Goal: Task Accomplishment & Management: Use online tool/utility

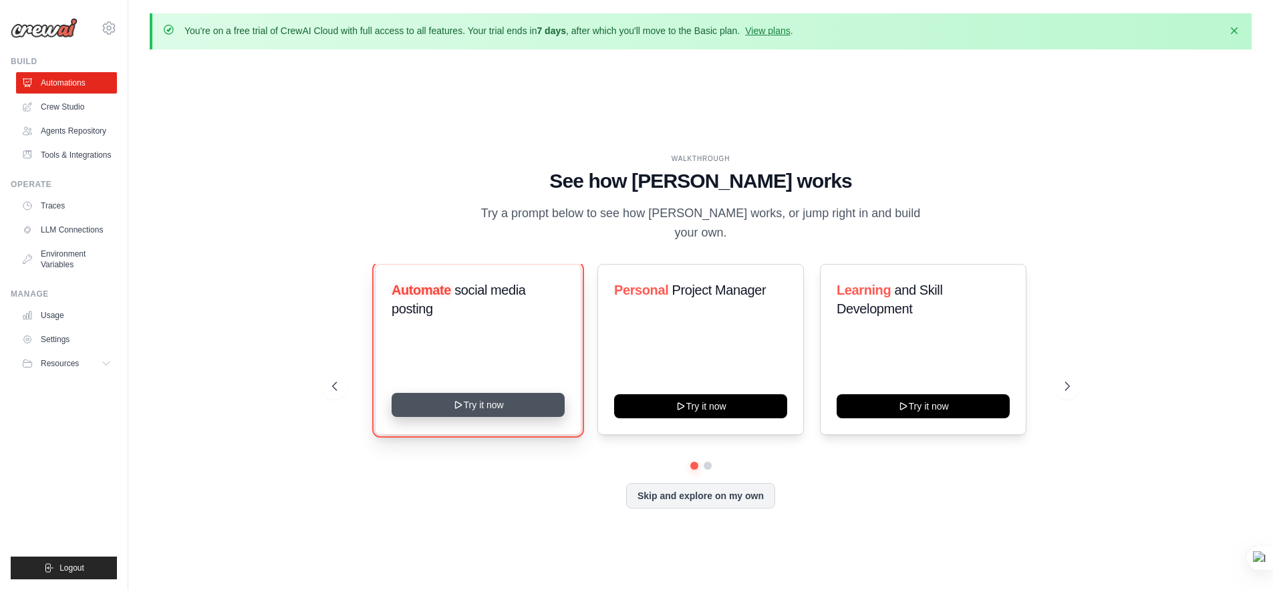
click at [512, 401] on button "Try it now" at bounding box center [478, 405] width 173 height 24
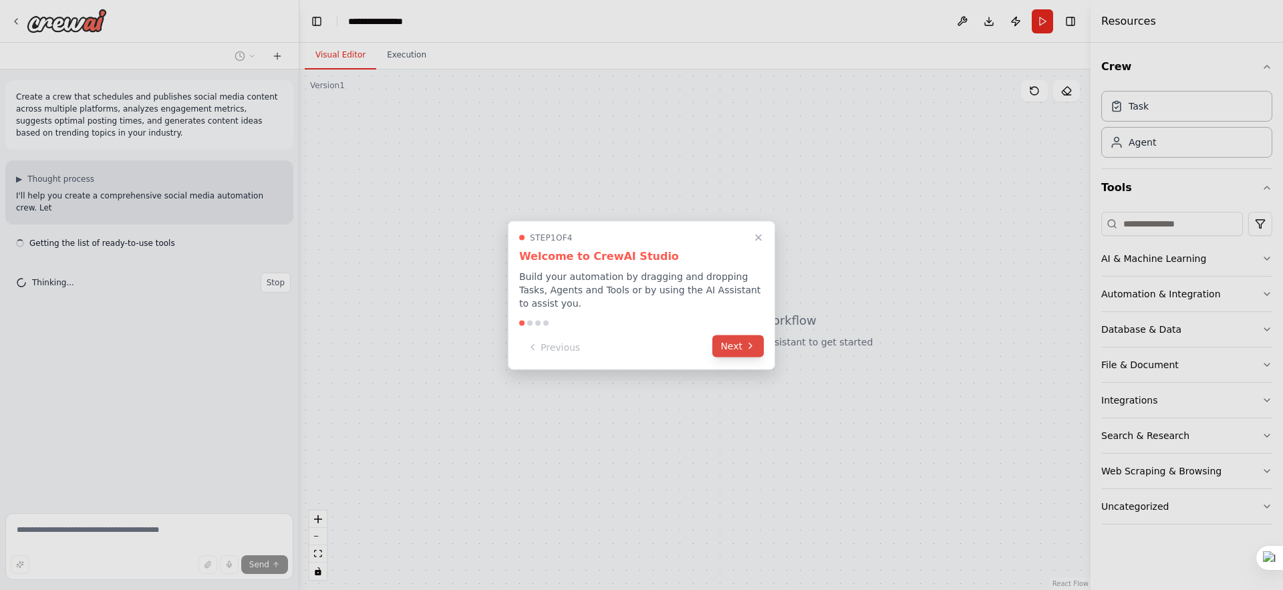
click at [732, 348] on button "Next" at bounding box center [737, 346] width 51 height 22
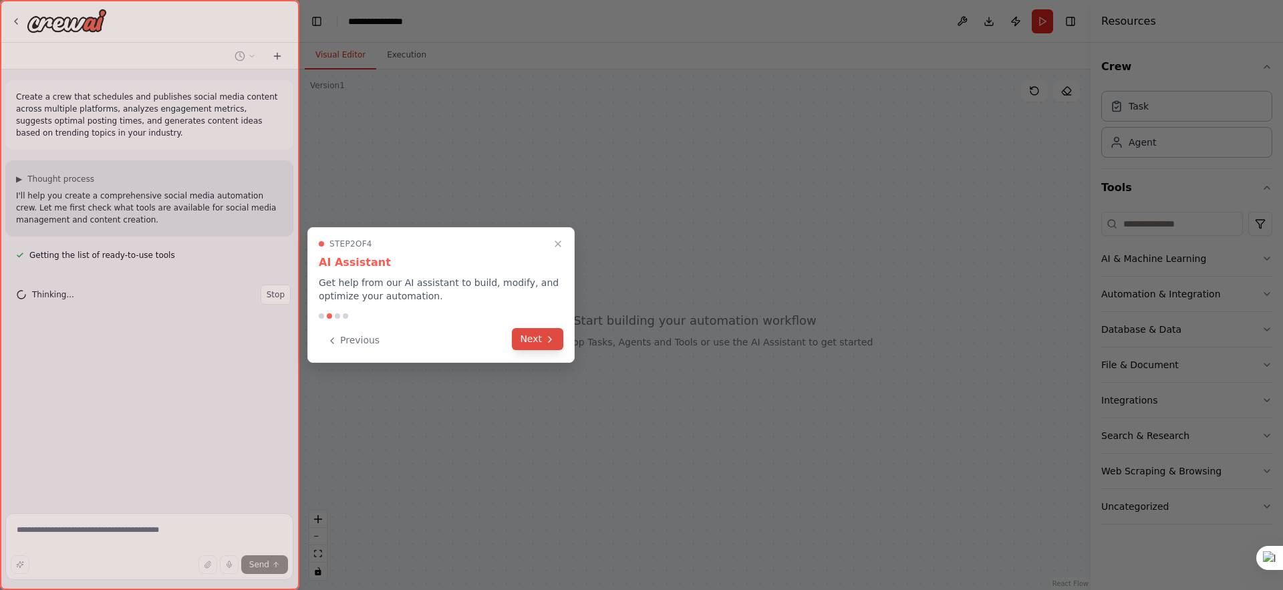
click at [548, 344] on button "Next" at bounding box center [537, 339] width 51 height 22
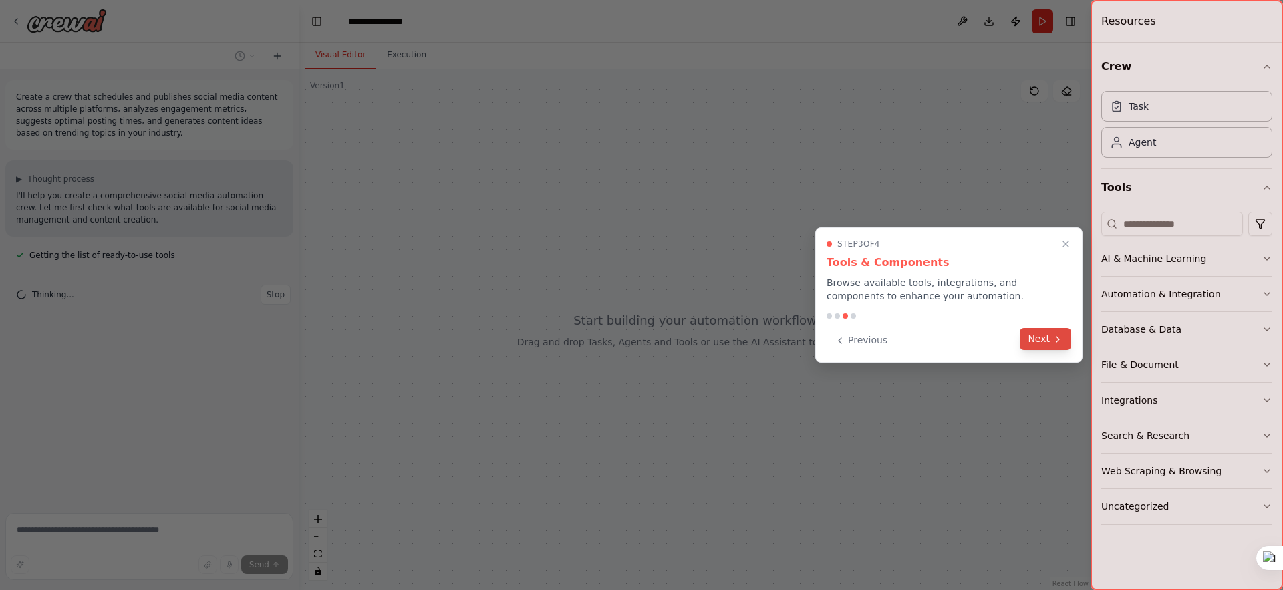
click at [1027, 343] on button "Next" at bounding box center [1045, 339] width 51 height 22
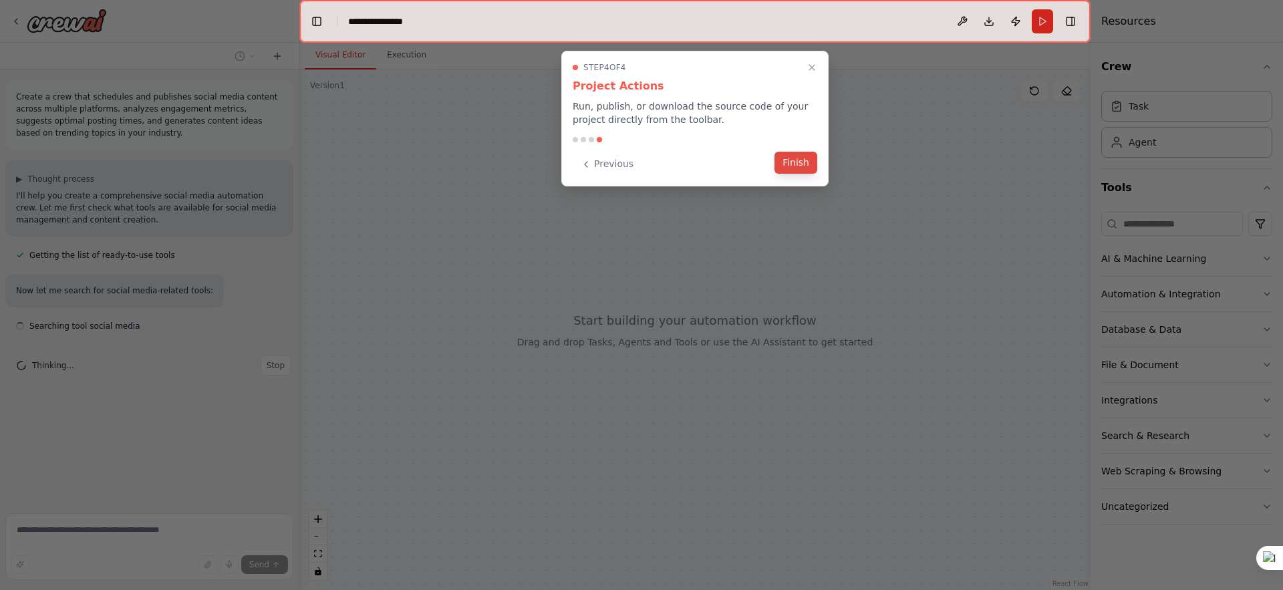
click at [799, 166] on button "Finish" at bounding box center [796, 163] width 43 height 22
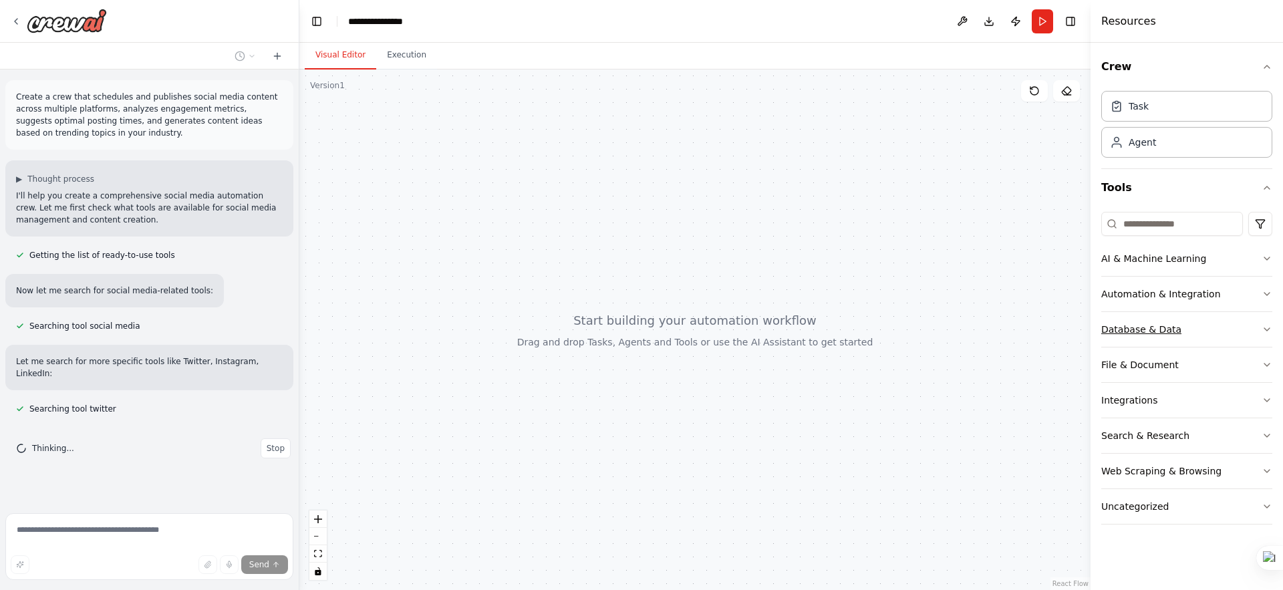
click at [1259, 328] on button "Database & Data" at bounding box center [1186, 329] width 171 height 35
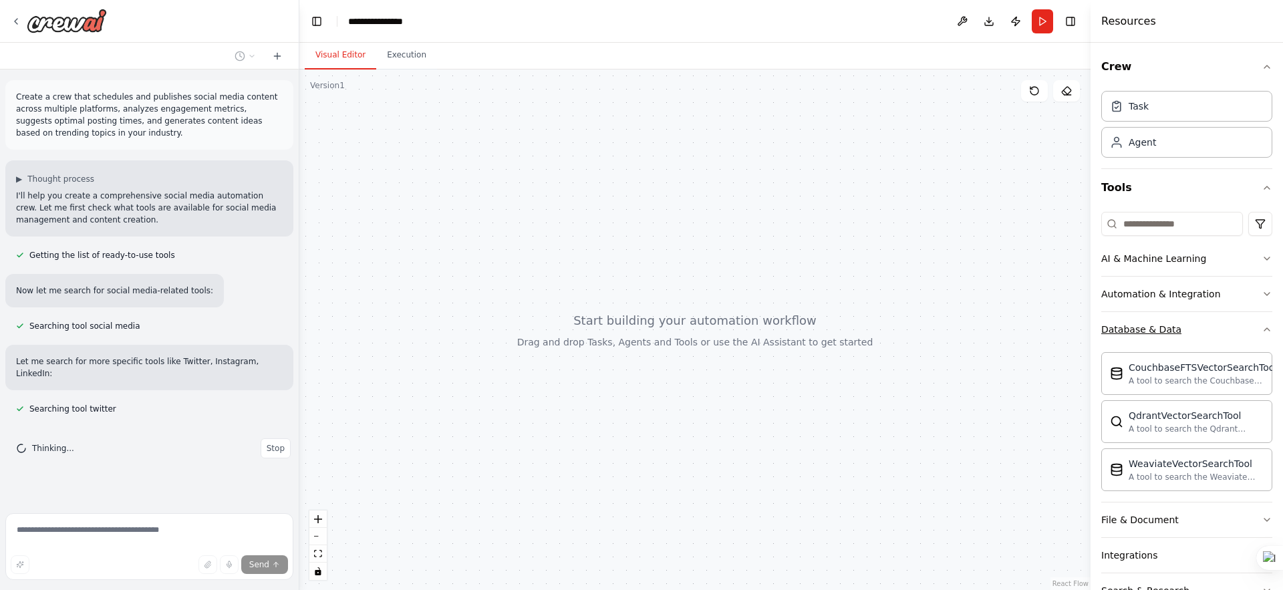
click at [1264, 328] on icon "button" at bounding box center [1266, 329] width 5 height 3
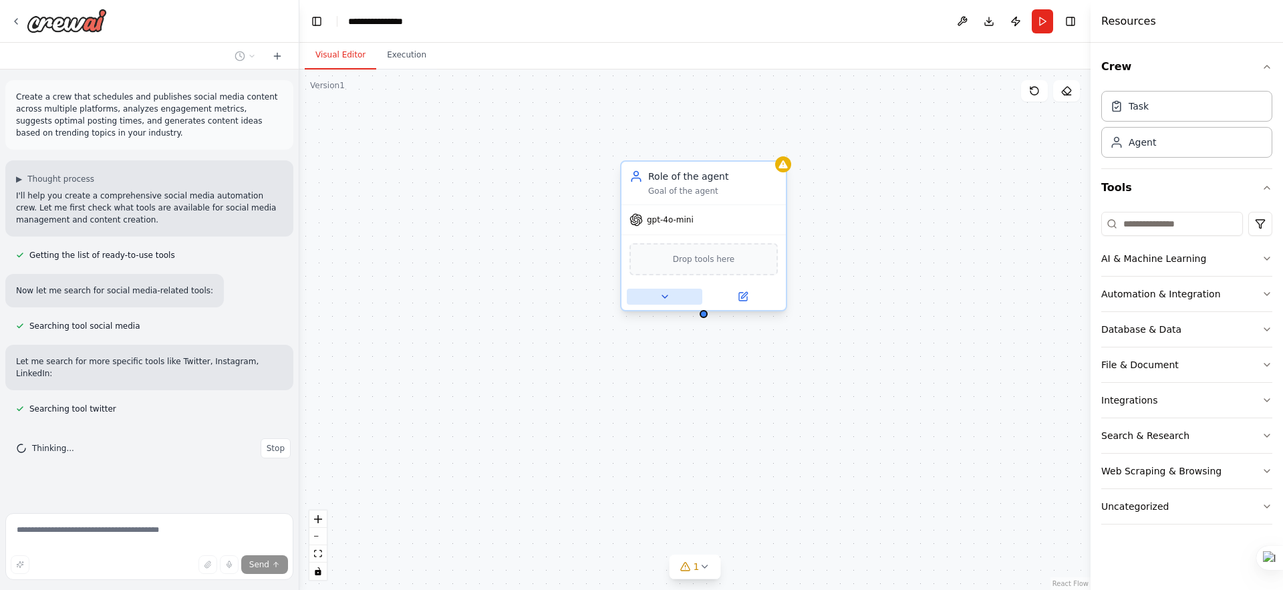
click at [670, 293] on icon at bounding box center [665, 296] width 11 height 11
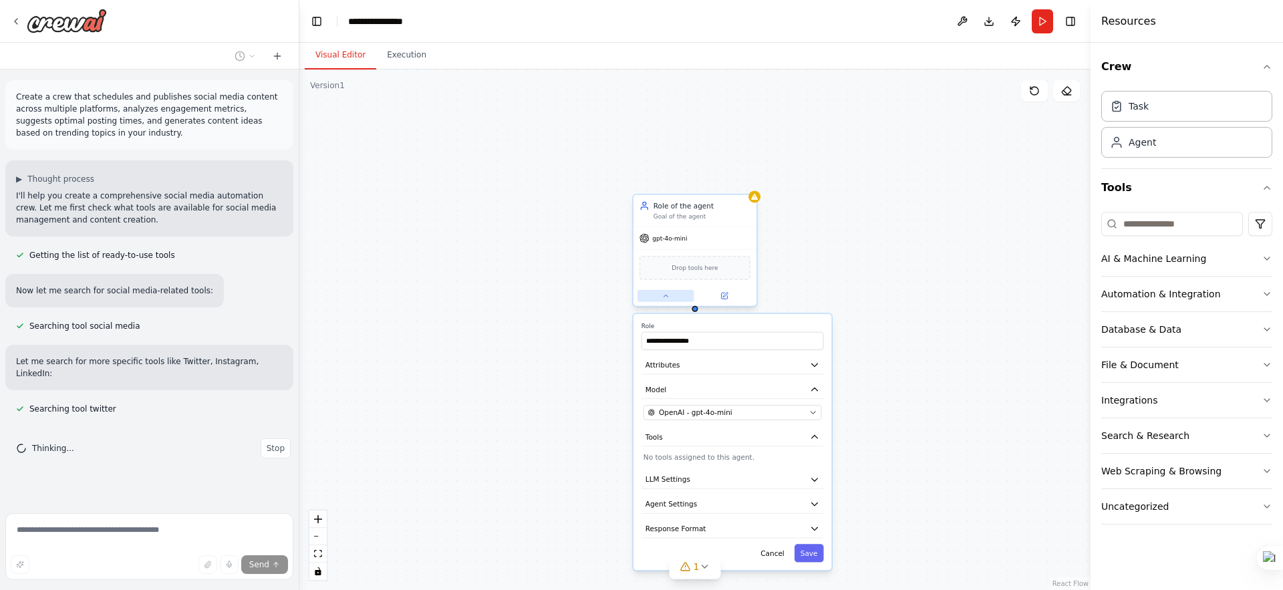
click at [669, 293] on icon at bounding box center [666, 296] width 8 height 8
click at [730, 216] on div "Goal of the agent" at bounding box center [702, 217] width 97 height 8
click at [747, 178] on icon at bounding box center [745, 181] width 5 height 7
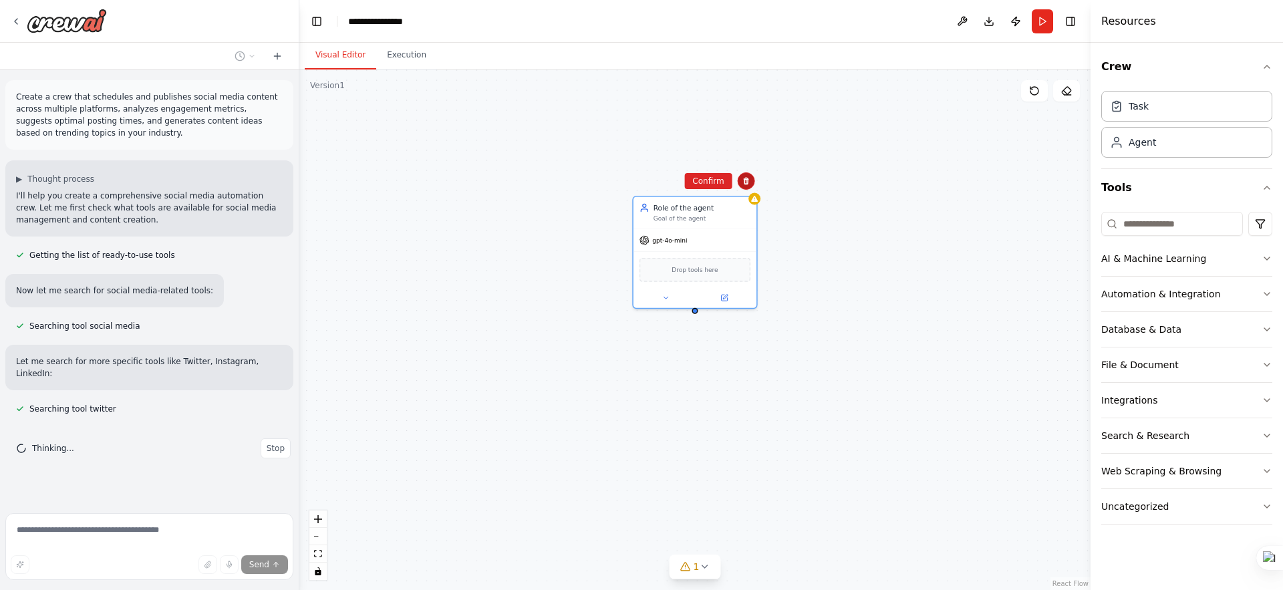
click at [747, 180] on icon at bounding box center [745, 181] width 5 height 7
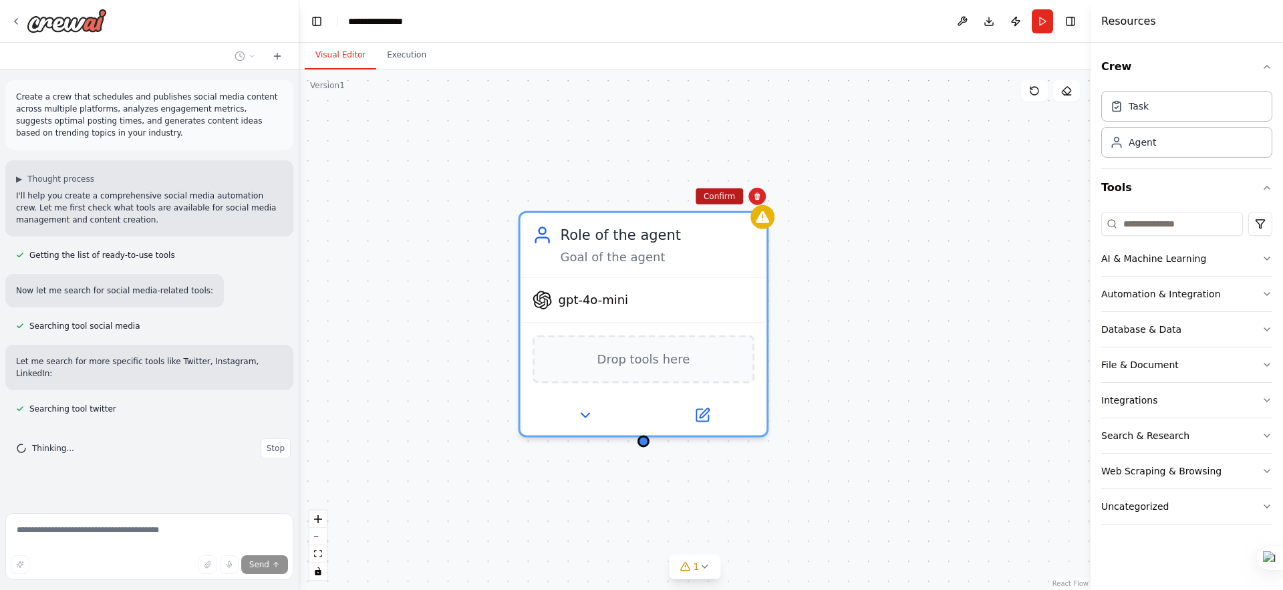
click at [710, 200] on button "Confirm" at bounding box center [719, 196] width 47 height 16
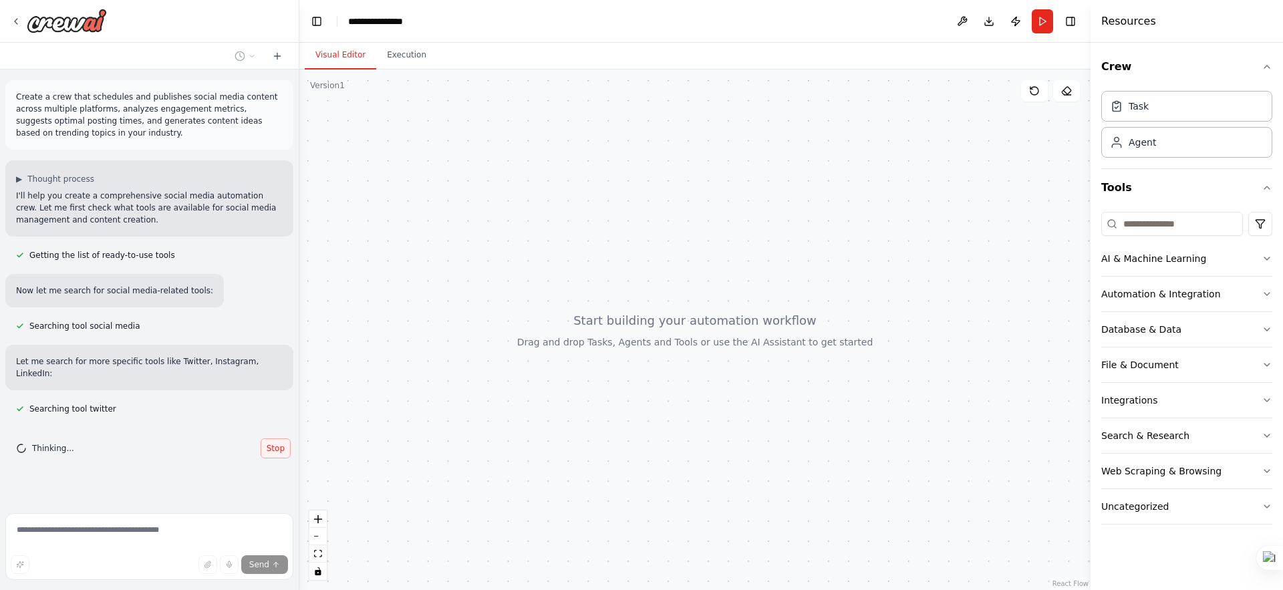
click at [278, 443] on span "Stop" at bounding box center [276, 448] width 18 height 11
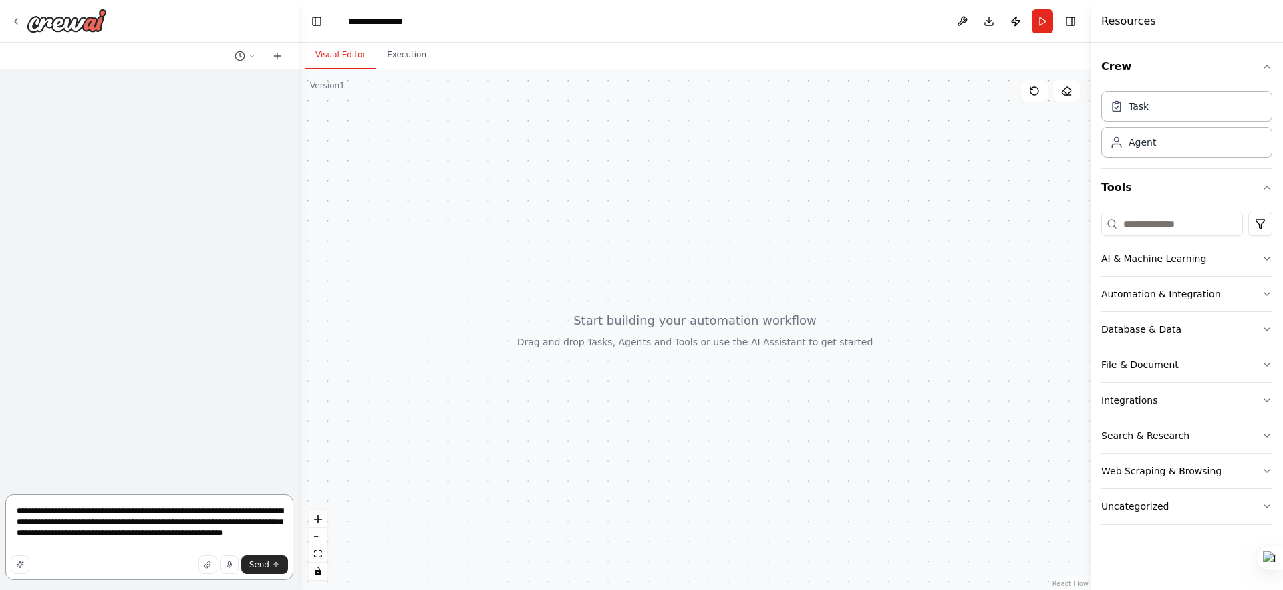
drag, startPoint x: 158, startPoint y: 544, endPoint x: 9, endPoint y: 491, distance: 158.3
click at [9, 491] on form "**********" at bounding box center [149, 539] width 299 height 101
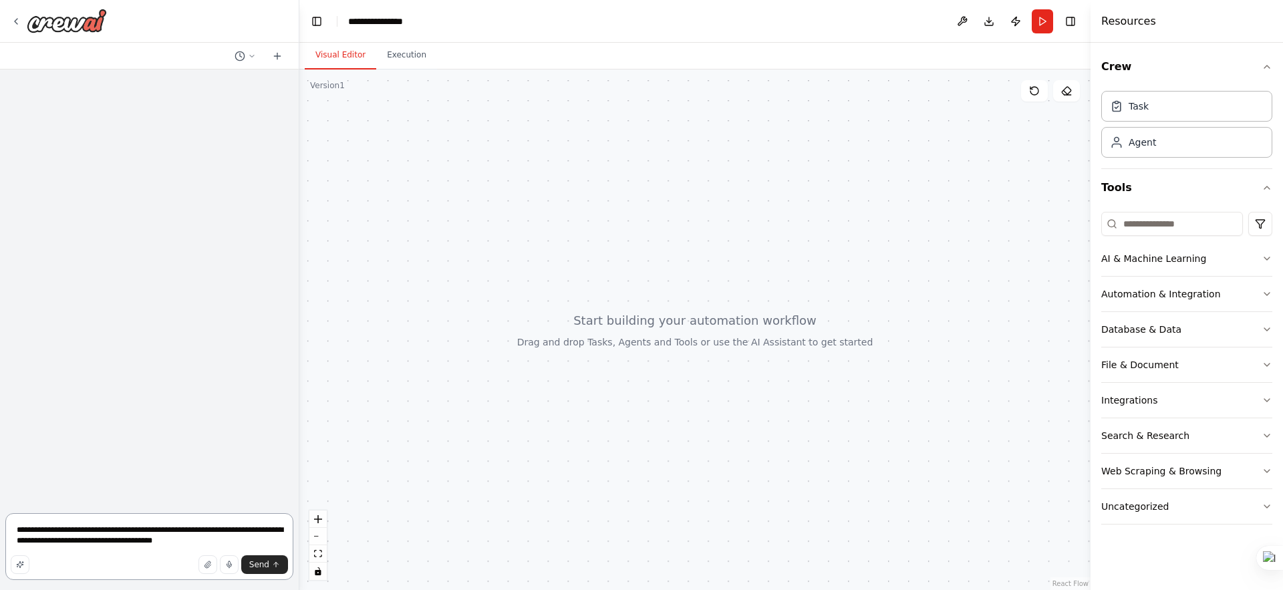
type textarea "**********"
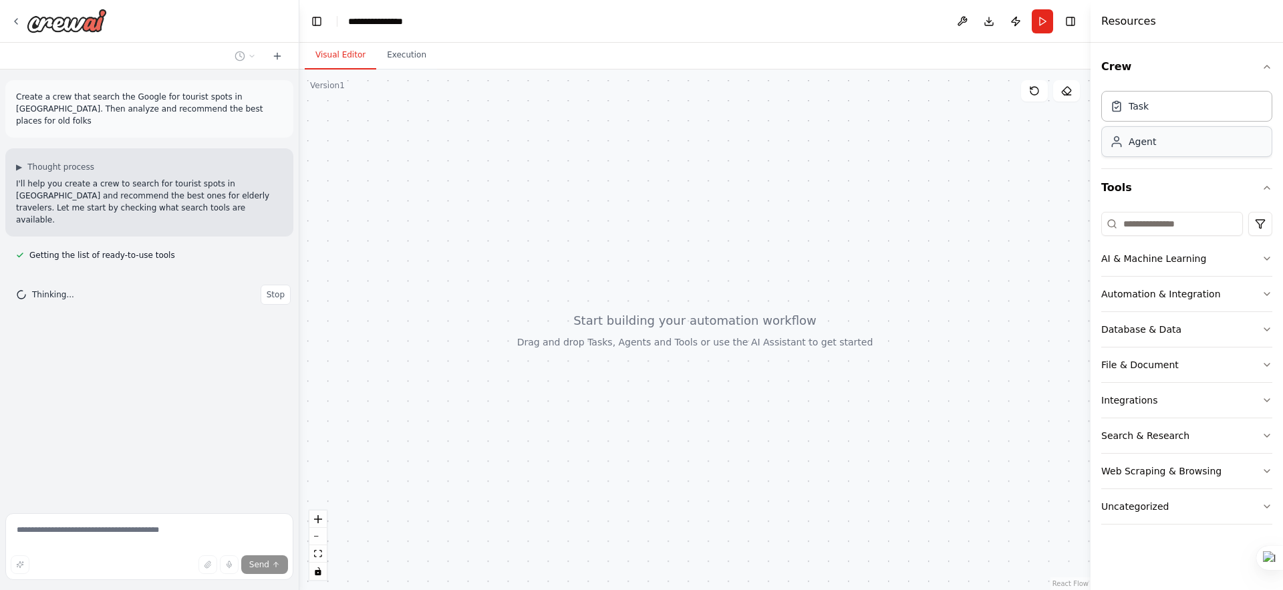
click at [1188, 149] on div "Agent" at bounding box center [1186, 141] width 171 height 31
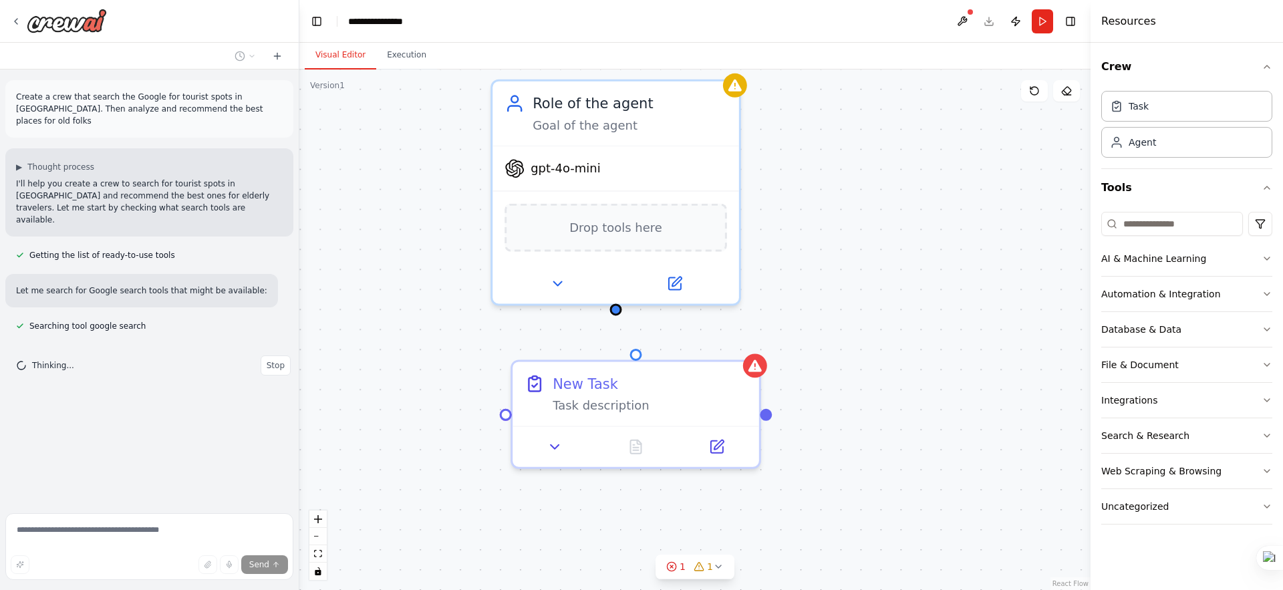
drag, startPoint x: 743, startPoint y: 434, endPoint x: 475, endPoint y: 323, distance: 290.3
click at [475, 323] on div "Triggers No triggers configured Event Schedule Manage Role of the agent Goal of…" at bounding box center [694, 330] width 791 height 521
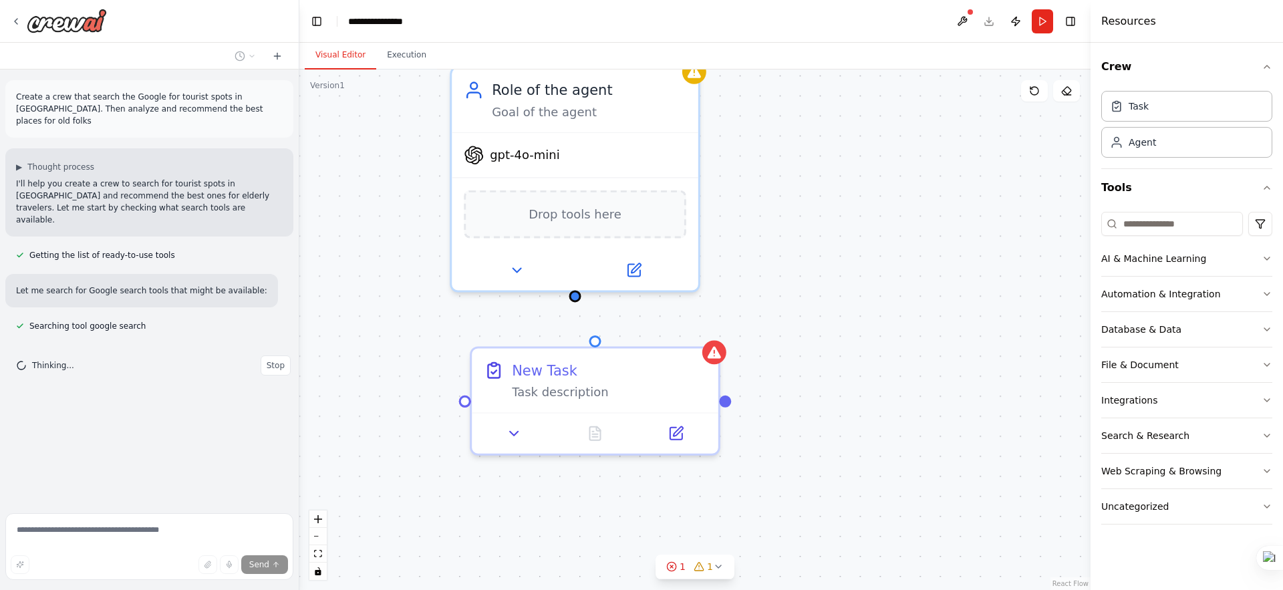
drag, startPoint x: 966, startPoint y: 394, endPoint x: 938, endPoint y: 390, distance: 28.9
click at [938, 390] on div "Triggers No triggers configured Event Schedule Manage Role of the agent Goal of…" at bounding box center [694, 330] width 791 height 521
click at [1268, 257] on icon "button" at bounding box center [1267, 258] width 11 height 11
click at [1268, 257] on div "Crew Task Agent Tools AI & Machine Learning Automation & Integration Database &…" at bounding box center [1187, 316] width 192 height 547
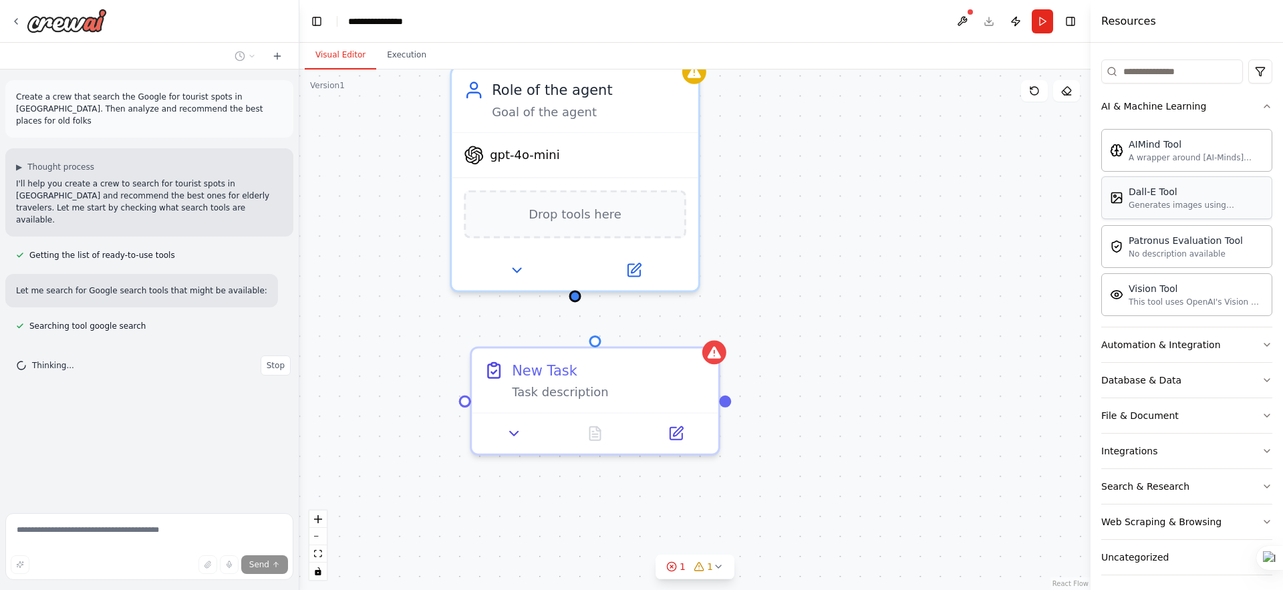
scroll to position [159, 0]
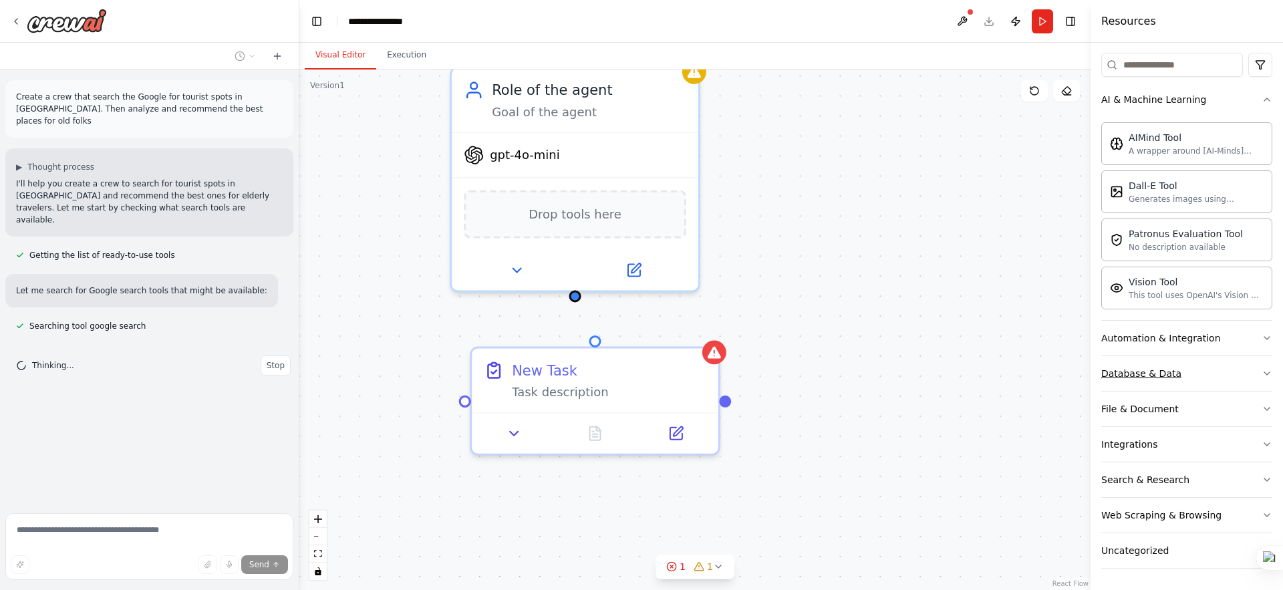
click at [1264, 374] on icon "button" at bounding box center [1266, 373] width 5 height 3
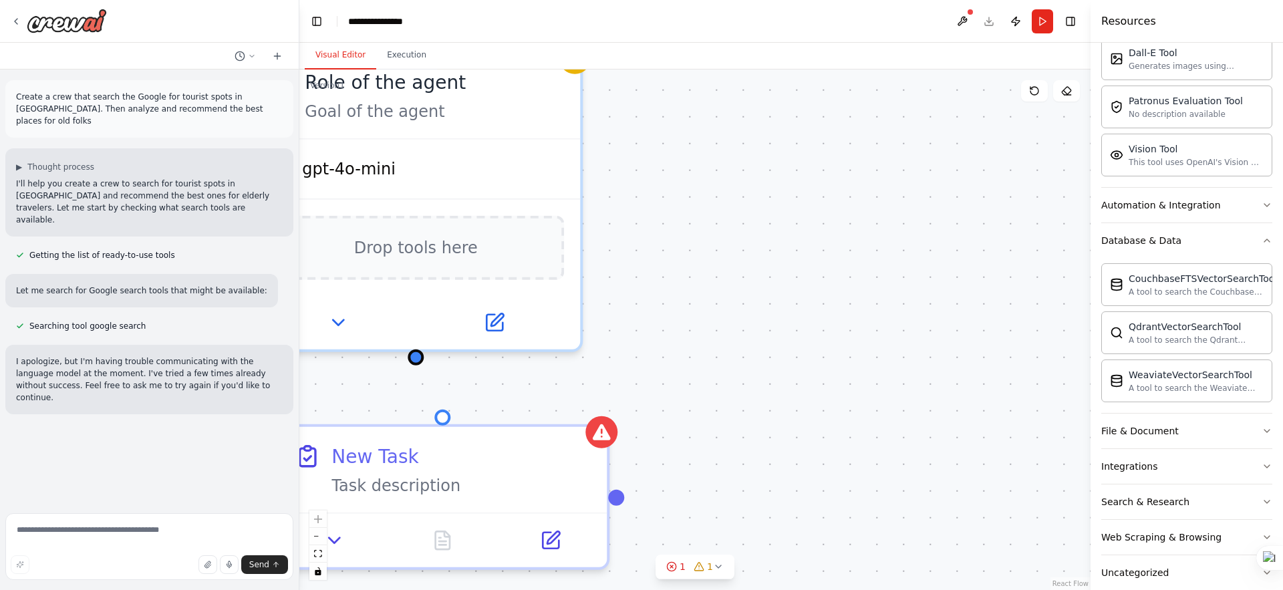
scroll to position [314, 0]
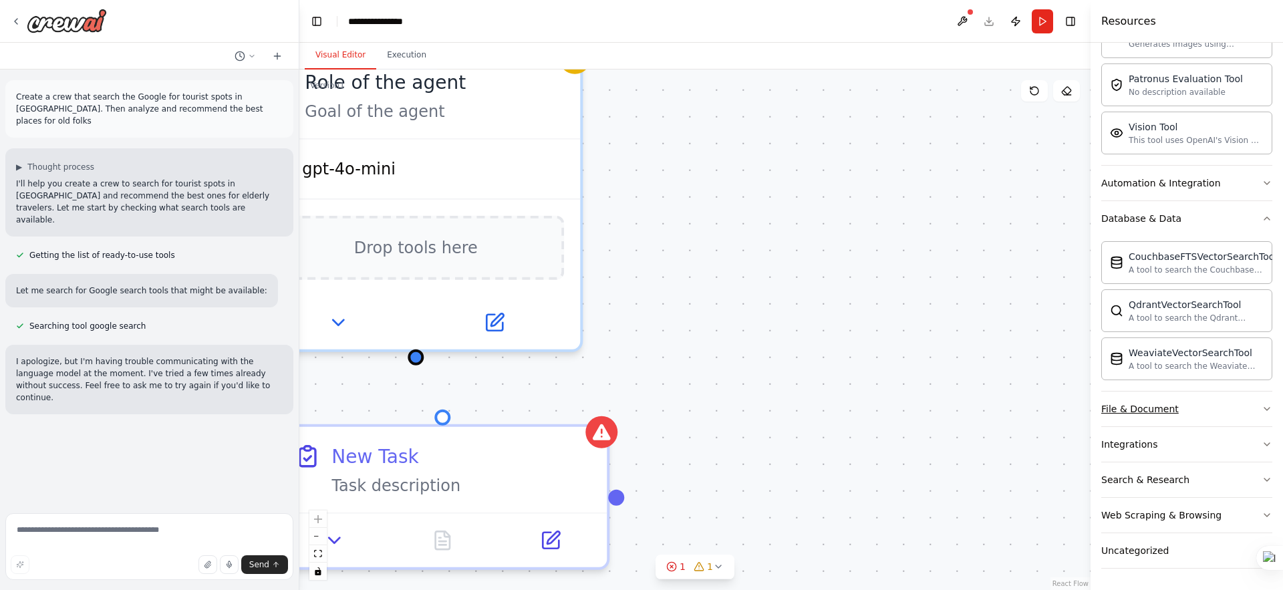
click at [1178, 407] on button "File & Document" at bounding box center [1186, 409] width 171 height 35
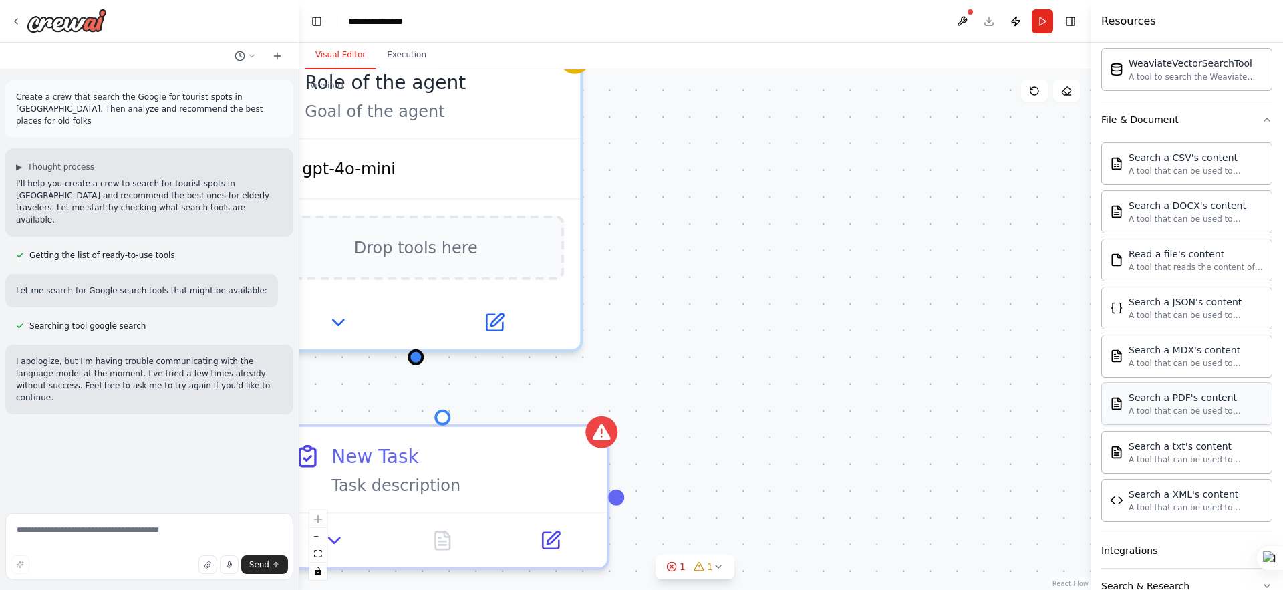
scroll to position [710, 0]
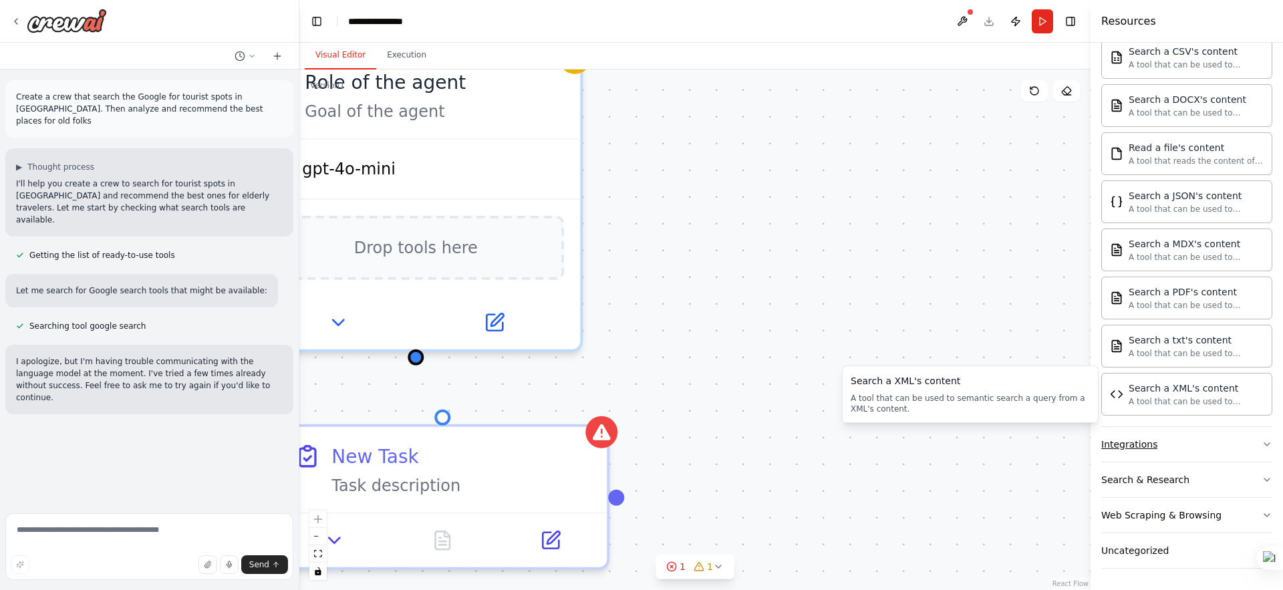
click at [1166, 450] on button "Integrations" at bounding box center [1186, 444] width 171 height 35
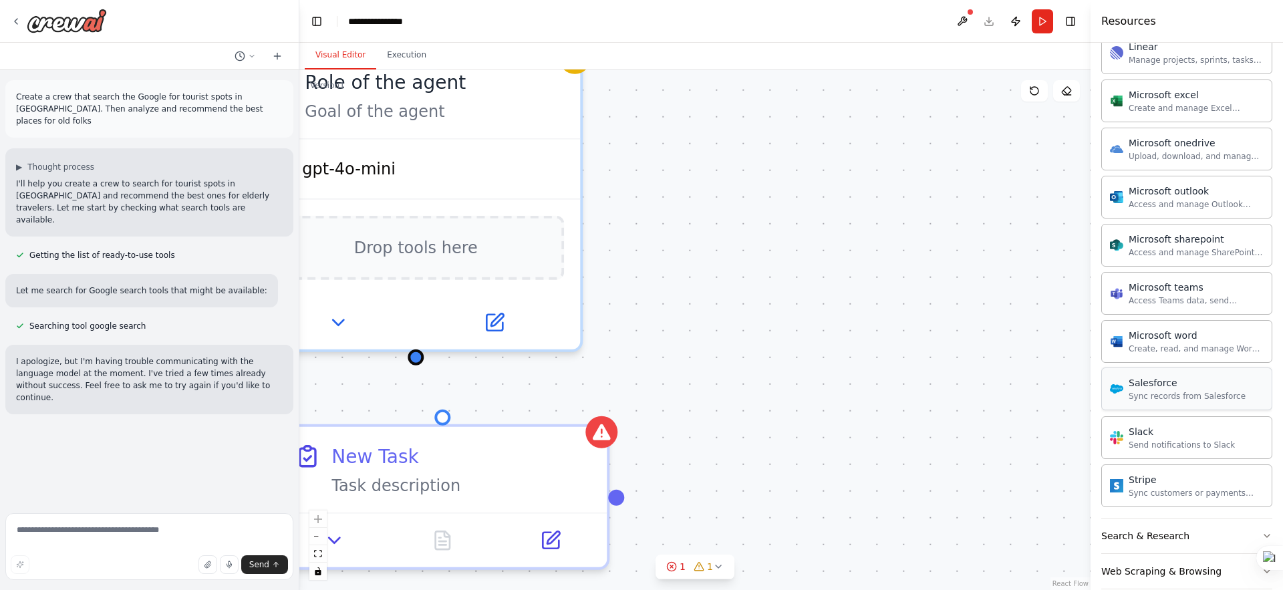
scroll to position [1490, 0]
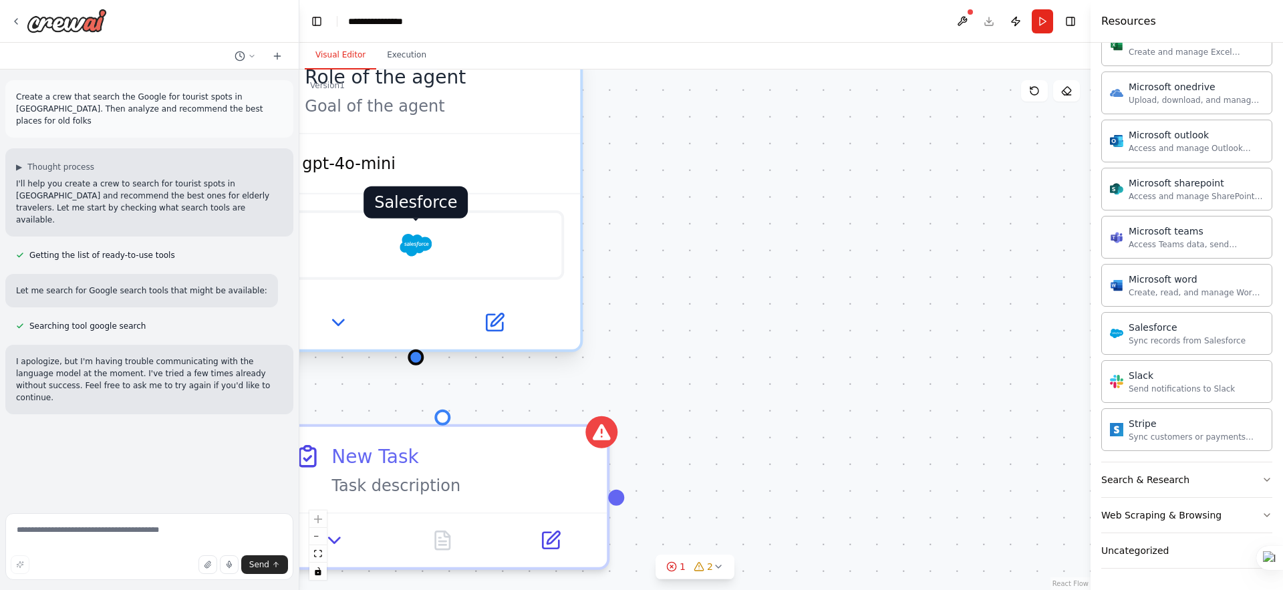
click at [418, 243] on img at bounding box center [416, 245] width 32 height 32
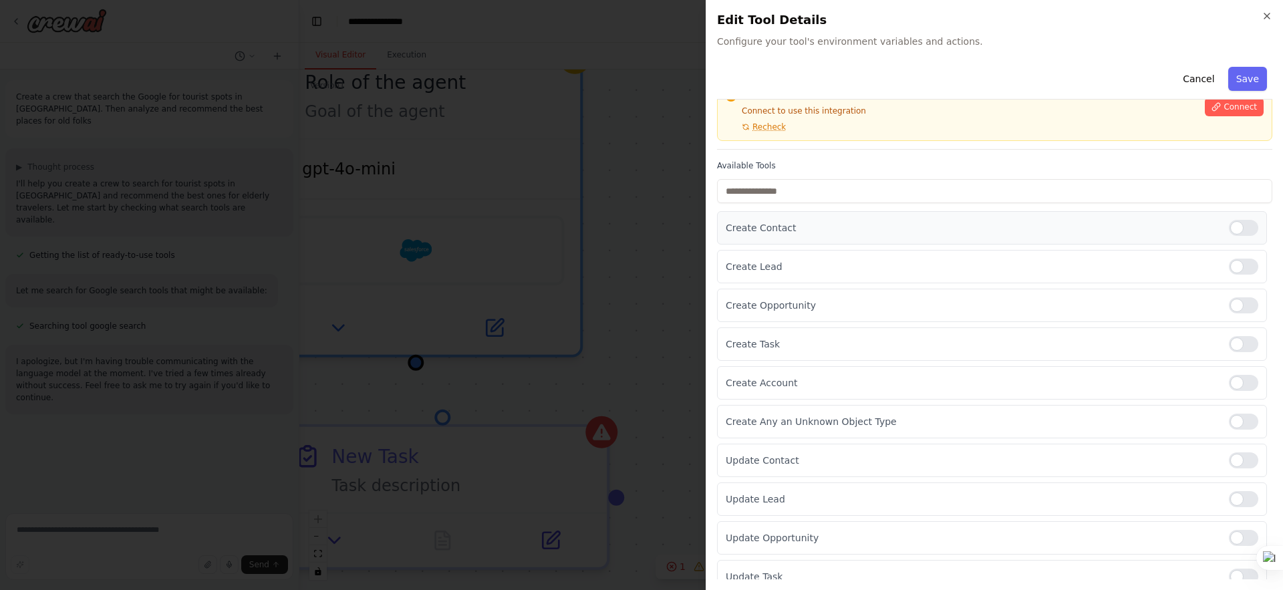
scroll to position [0, 0]
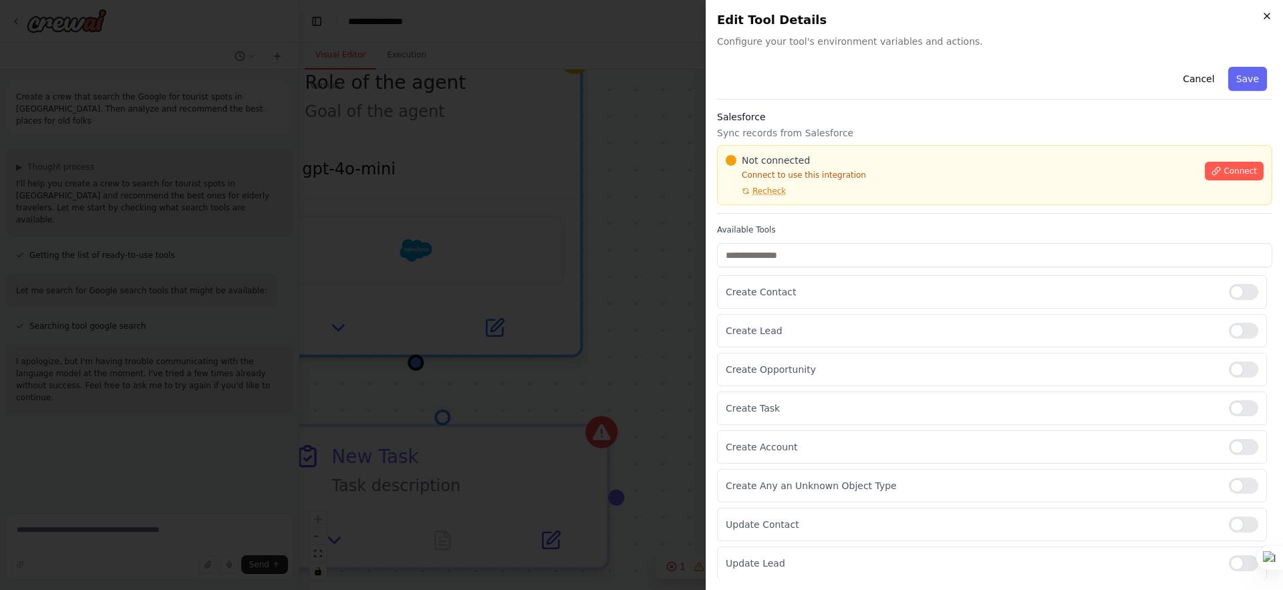
click at [1266, 13] on icon "button" at bounding box center [1267, 16] width 11 height 11
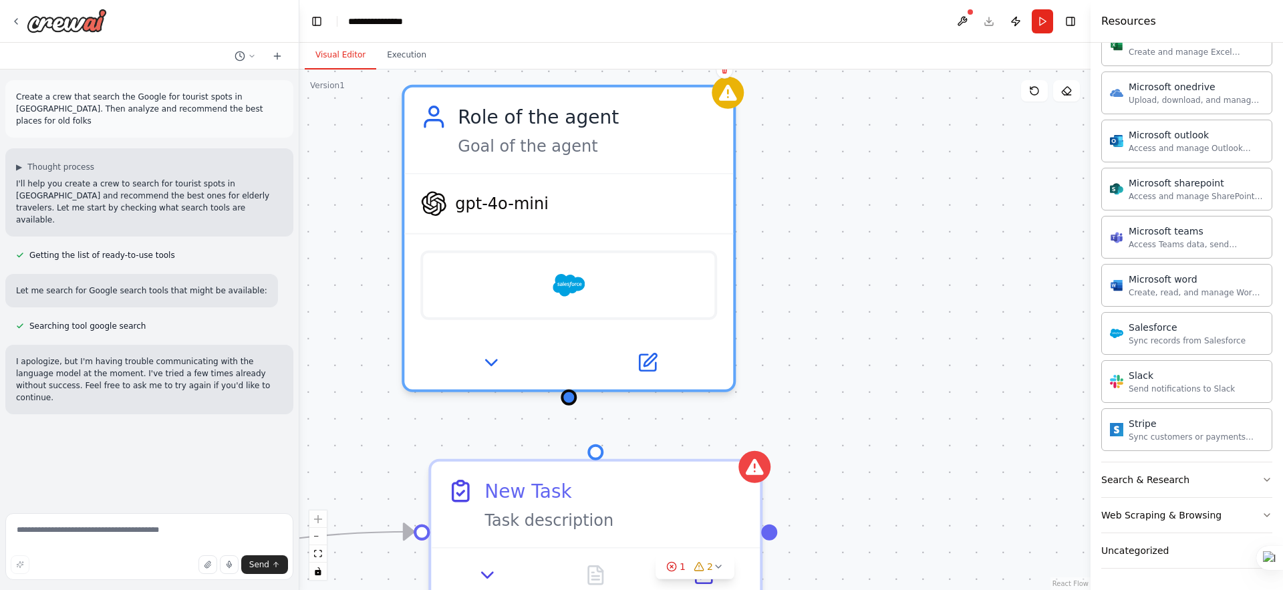
drag, startPoint x: 829, startPoint y: 215, endPoint x: 982, endPoint y: 249, distance: 156.9
click at [982, 249] on div "Triggers No triggers configured Event Schedule Manage Role of the agent Goal of…" at bounding box center [694, 330] width 791 height 521
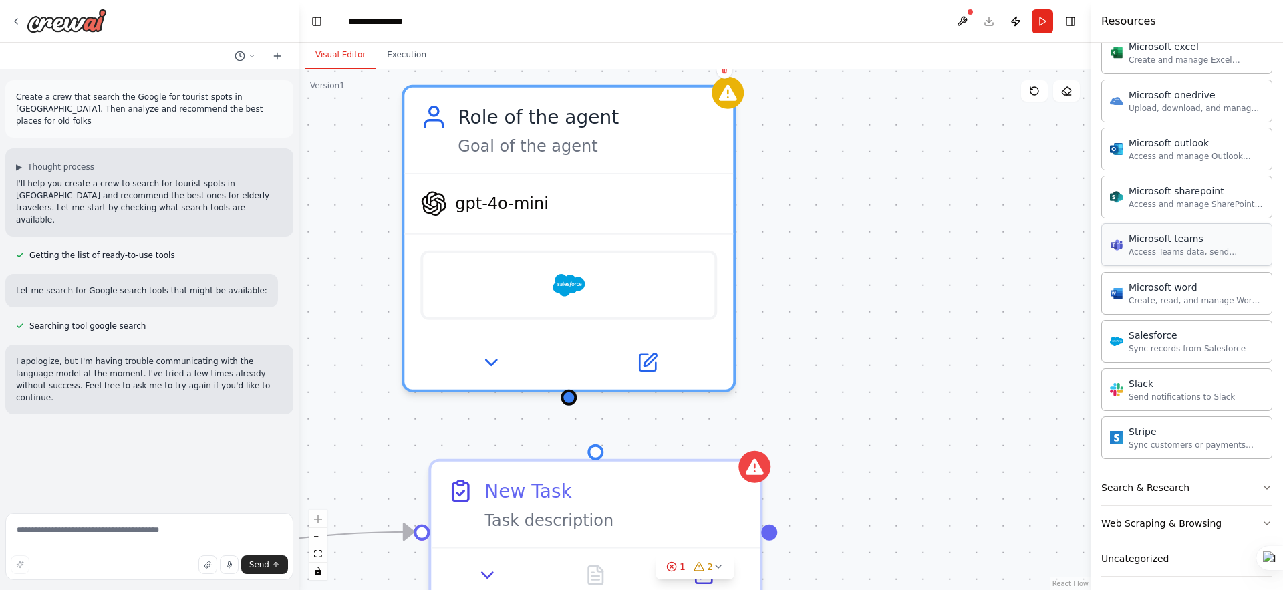
scroll to position [1490, 0]
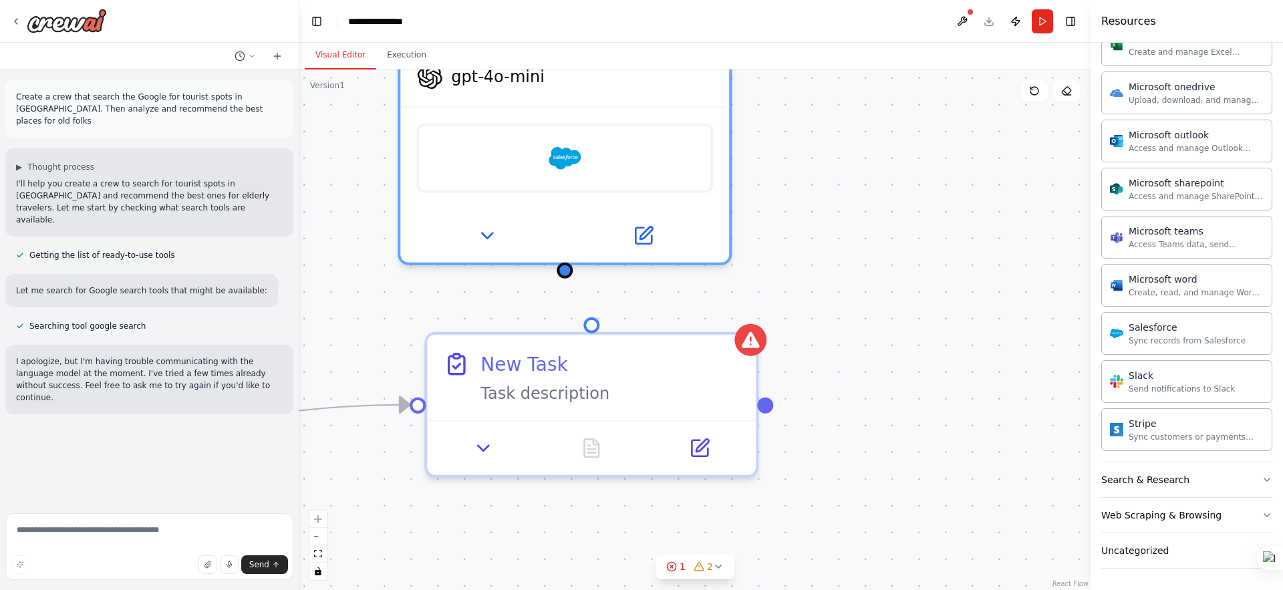
drag, startPoint x: 876, startPoint y: 277, endPoint x: 871, endPoint y: 150, distance: 127.1
click at [871, 150] on div "Triggers No triggers configured Event Schedule Manage Role of the agent Goal of…" at bounding box center [694, 330] width 791 height 521
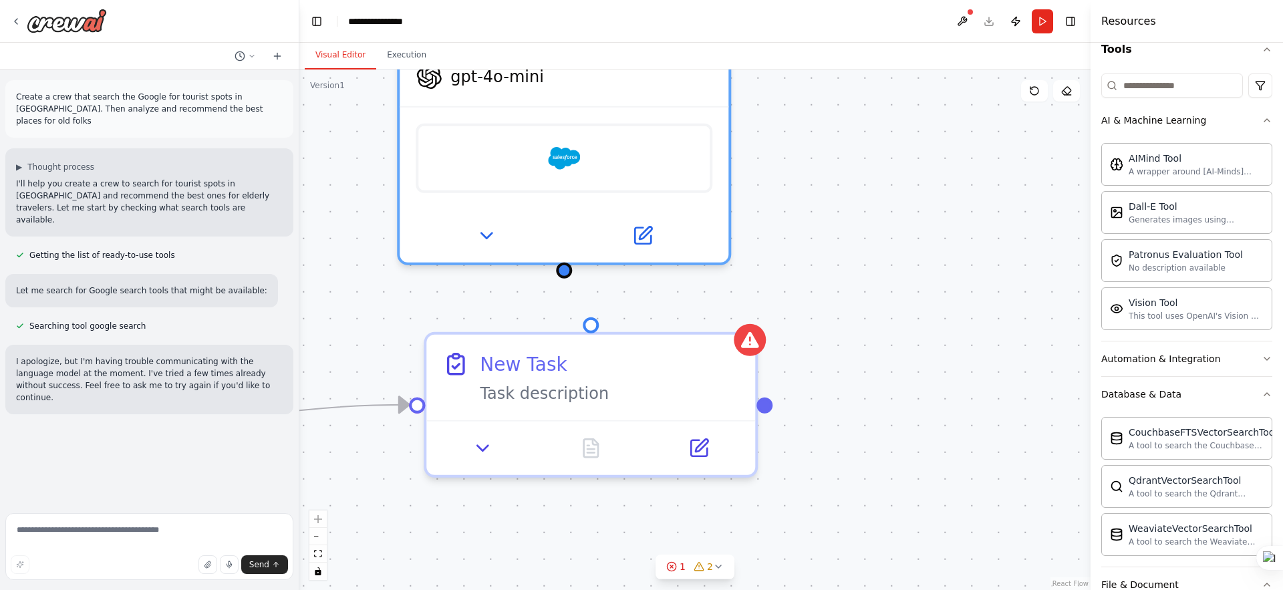
scroll to position [139, 0]
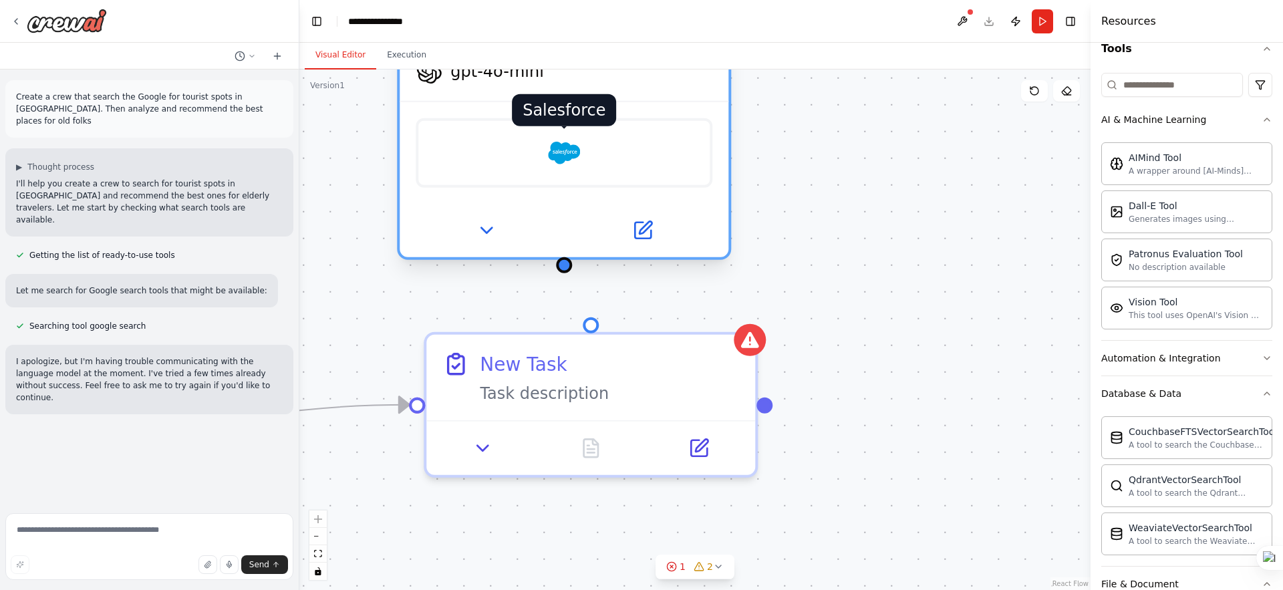
click at [553, 160] on img at bounding box center [564, 153] width 32 height 32
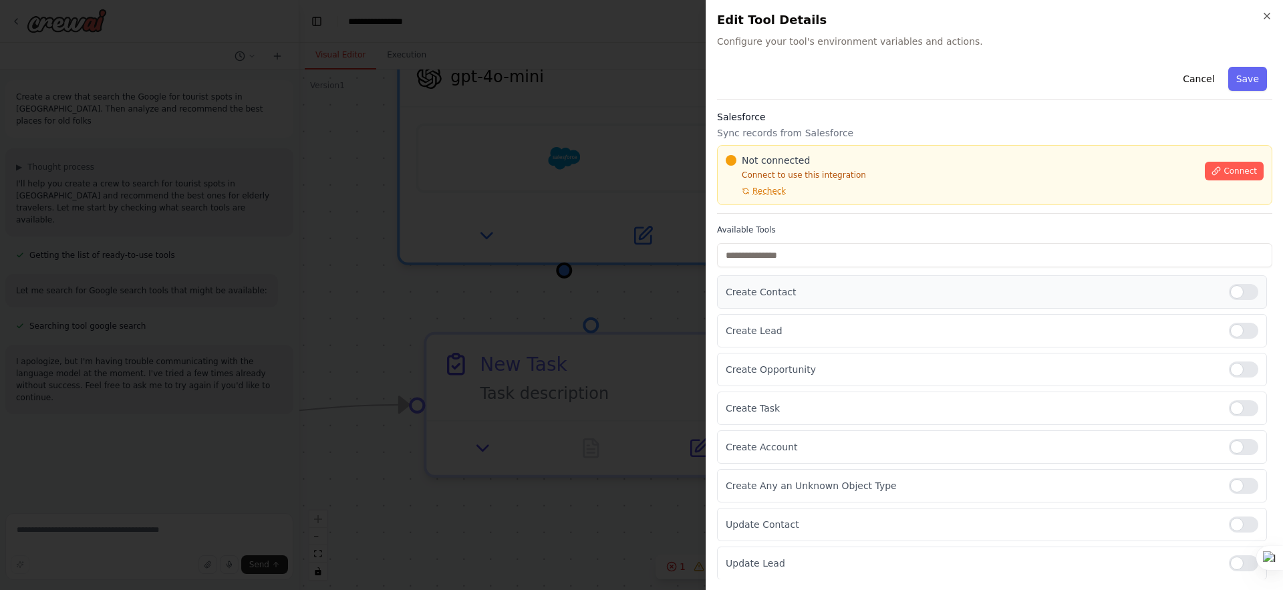
click at [875, 290] on p "Create Contact" at bounding box center [972, 291] width 493 height 13
click at [1229, 296] on div at bounding box center [1243, 292] width 29 height 16
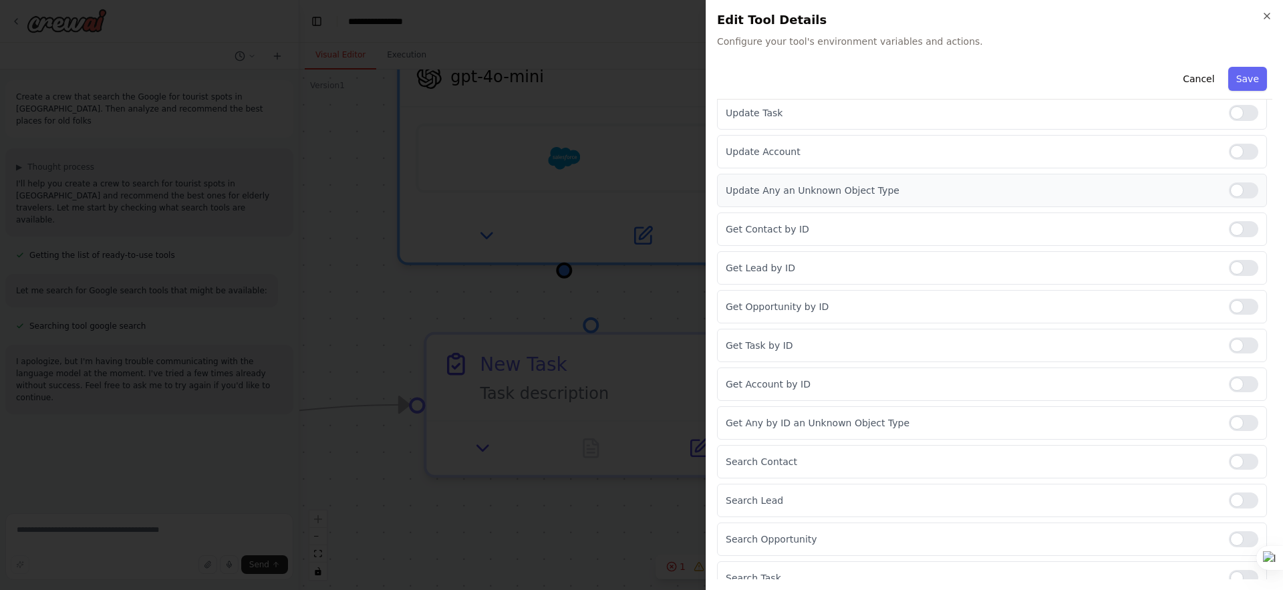
scroll to position [536, 0]
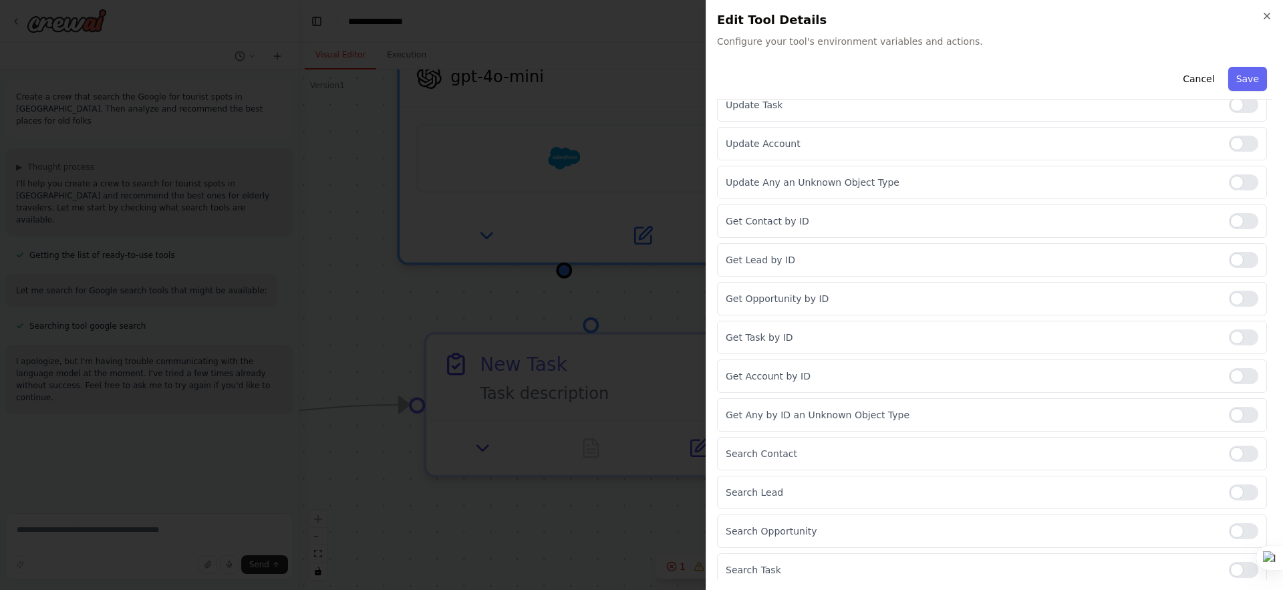
click at [1269, 23] on h2 "Edit Tool Details" at bounding box center [994, 20] width 555 height 19
click at [1269, 19] on icon "button" at bounding box center [1267, 16] width 11 height 11
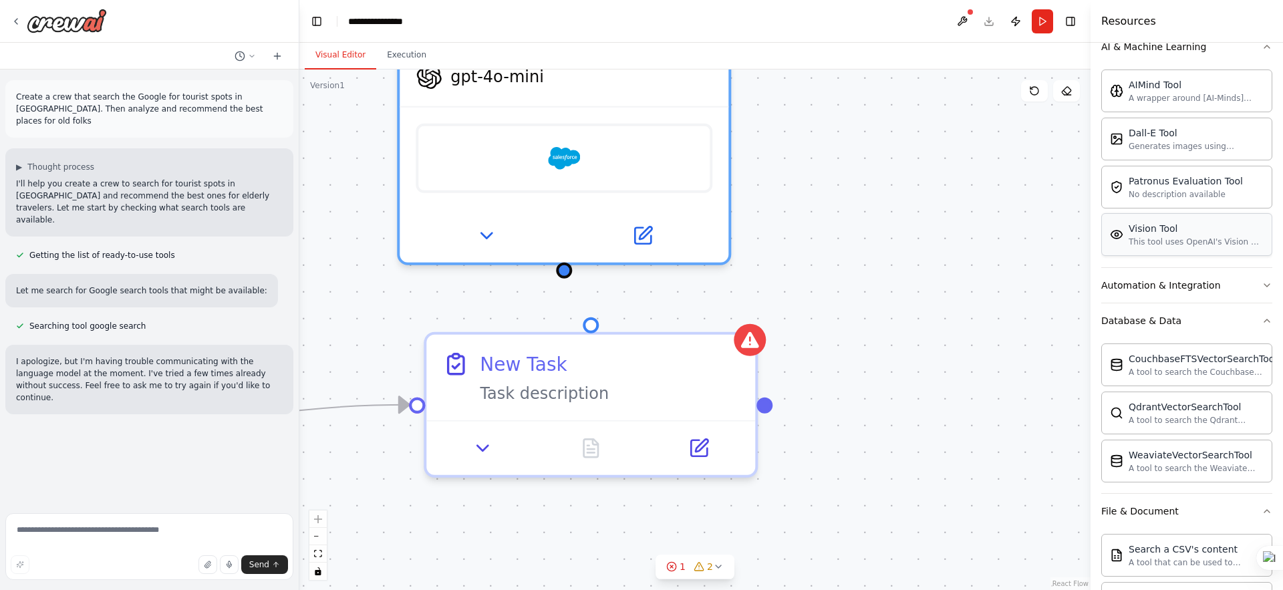
scroll to position [303, 0]
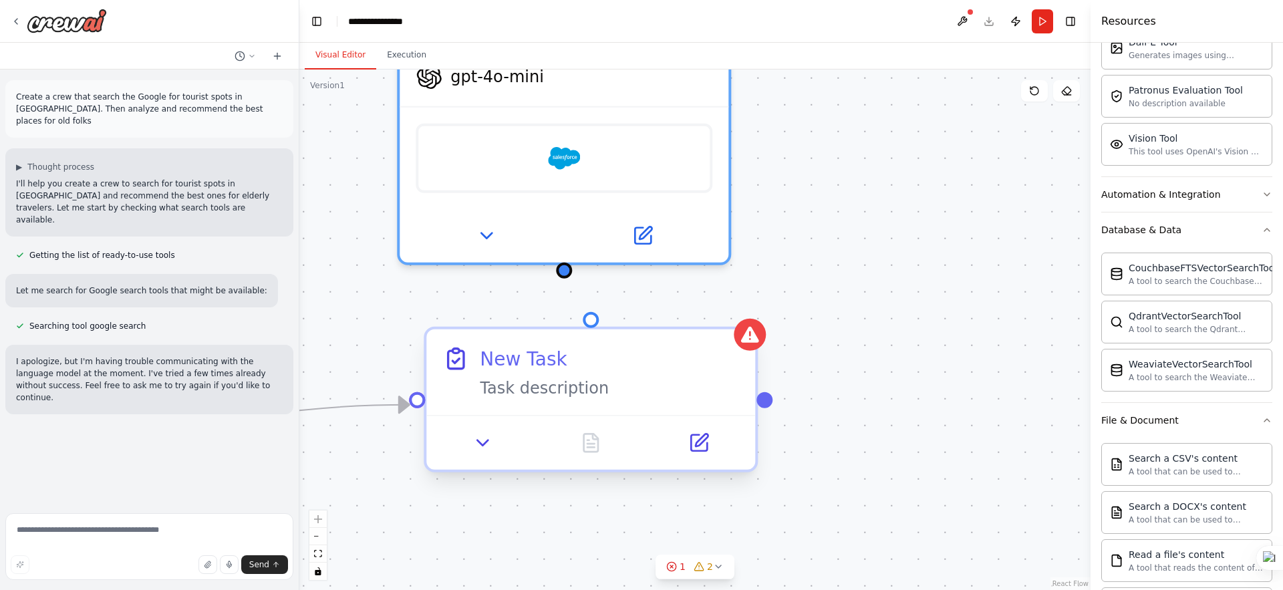
click at [692, 393] on div "Task description" at bounding box center [609, 388] width 259 height 21
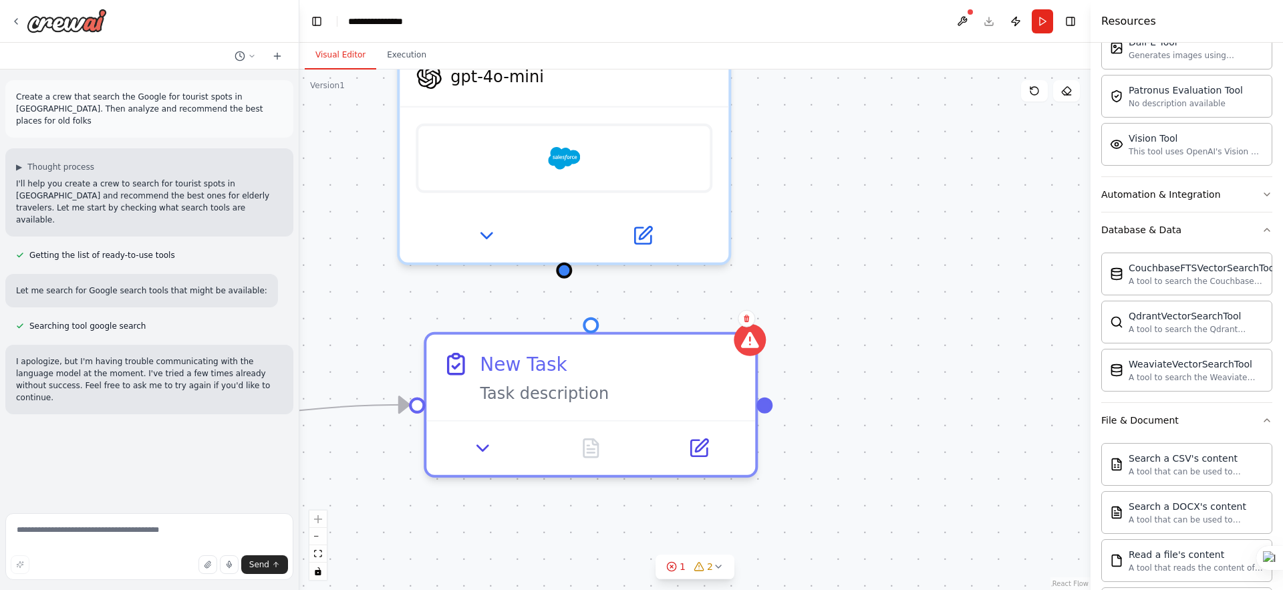
click at [849, 168] on div "Triggers No triggers configured Event Schedule Manage Role of the agent Goal of…" at bounding box center [694, 330] width 791 height 521
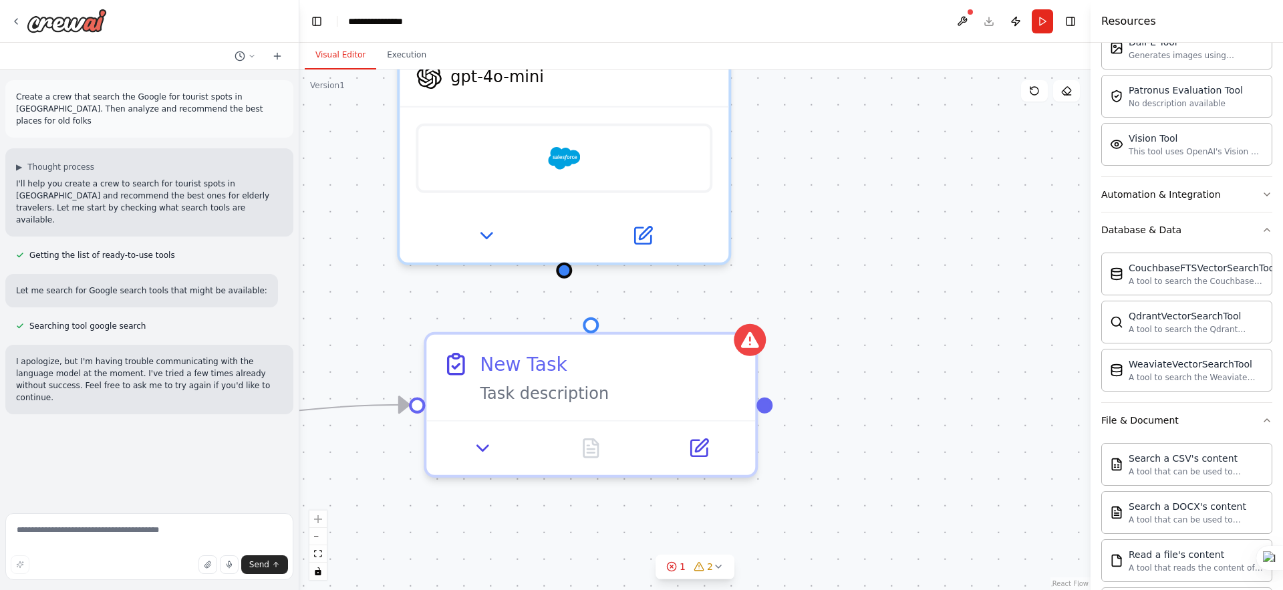
click at [906, 199] on div "Triggers No triggers configured Event Schedule Manage Role of the agent Goal of…" at bounding box center [694, 330] width 791 height 521
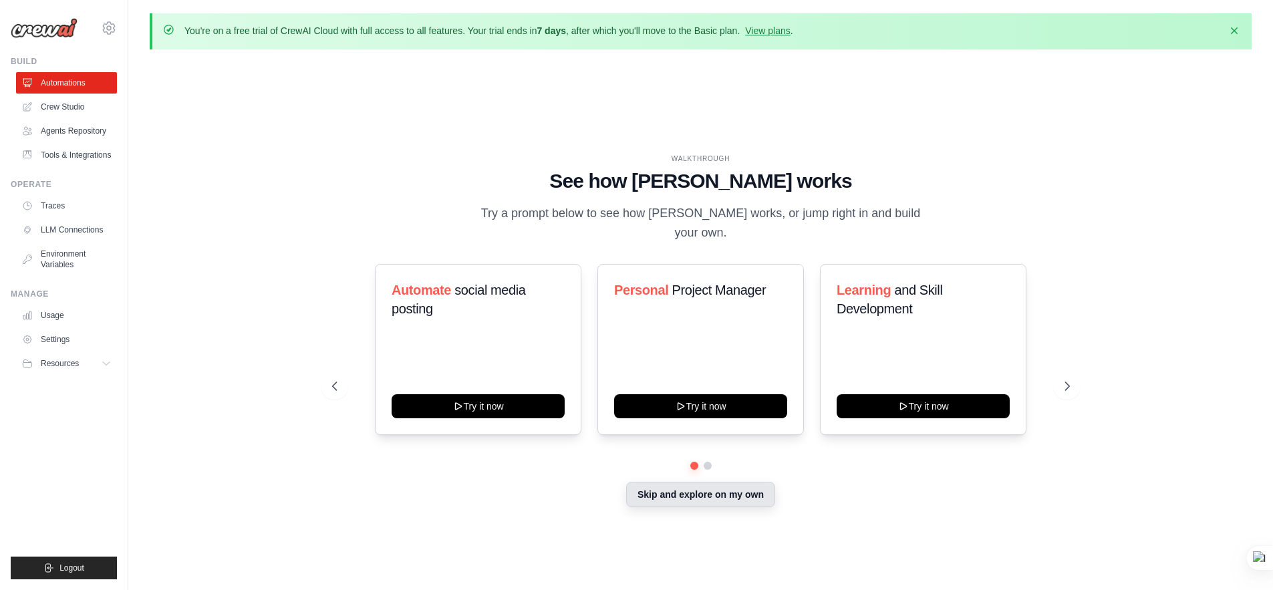
click at [740, 495] on button "Skip and explore on my own" at bounding box center [700, 494] width 149 height 25
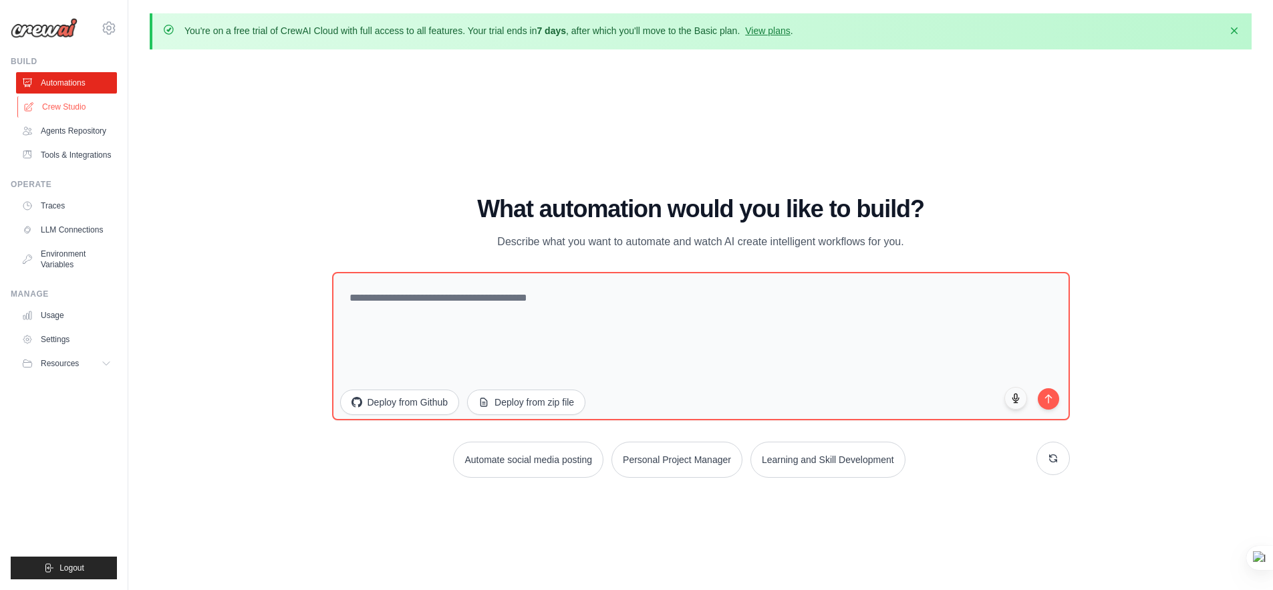
click at [84, 105] on link "Crew Studio" at bounding box center [67, 106] width 101 height 21
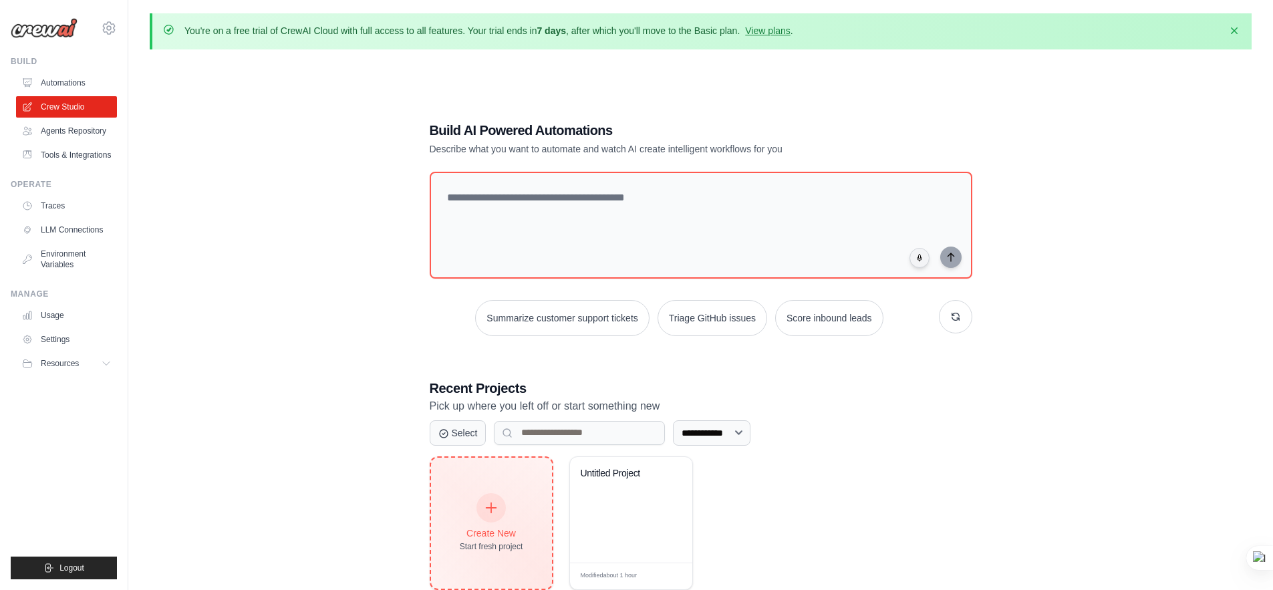
click at [489, 519] on div at bounding box center [491, 507] width 29 height 29
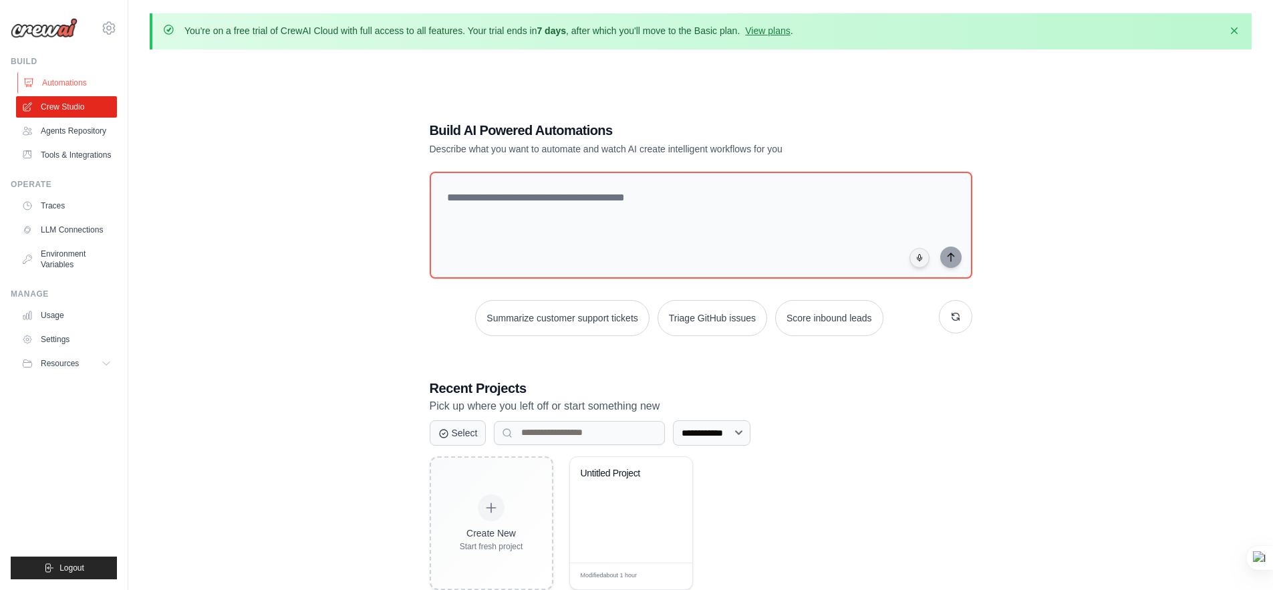
click at [88, 87] on link "Automations" at bounding box center [67, 82] width 101 height 21
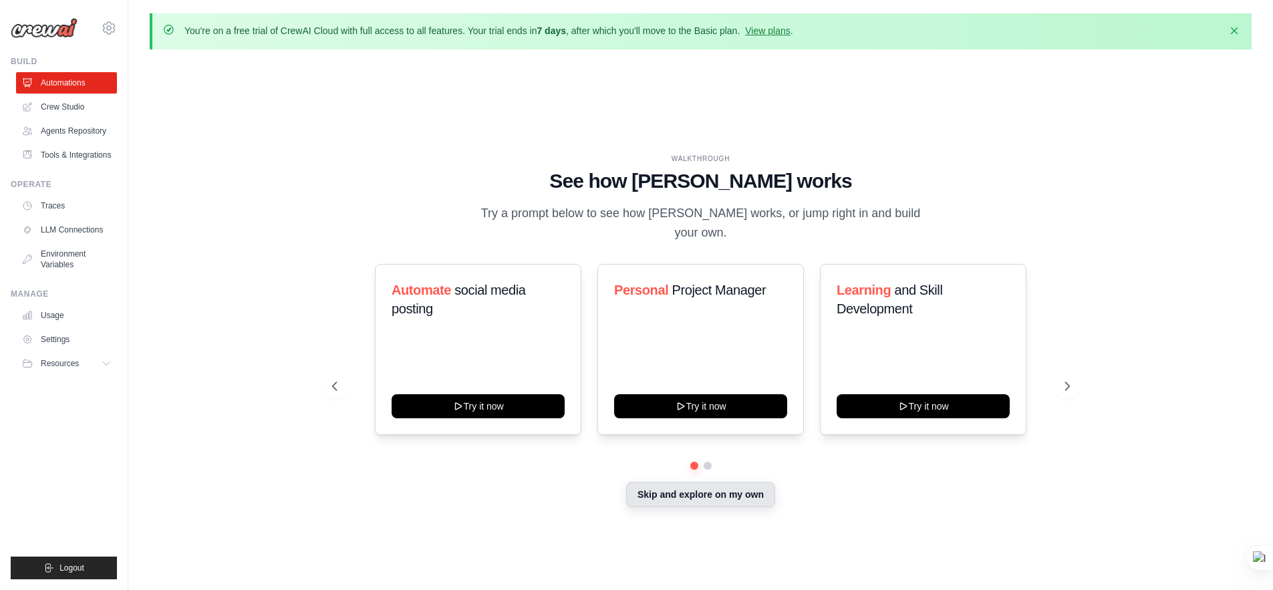
click at [721, 493] on button "Skip and explore on my own" at bounding box center [700, 494] width 149 height 25
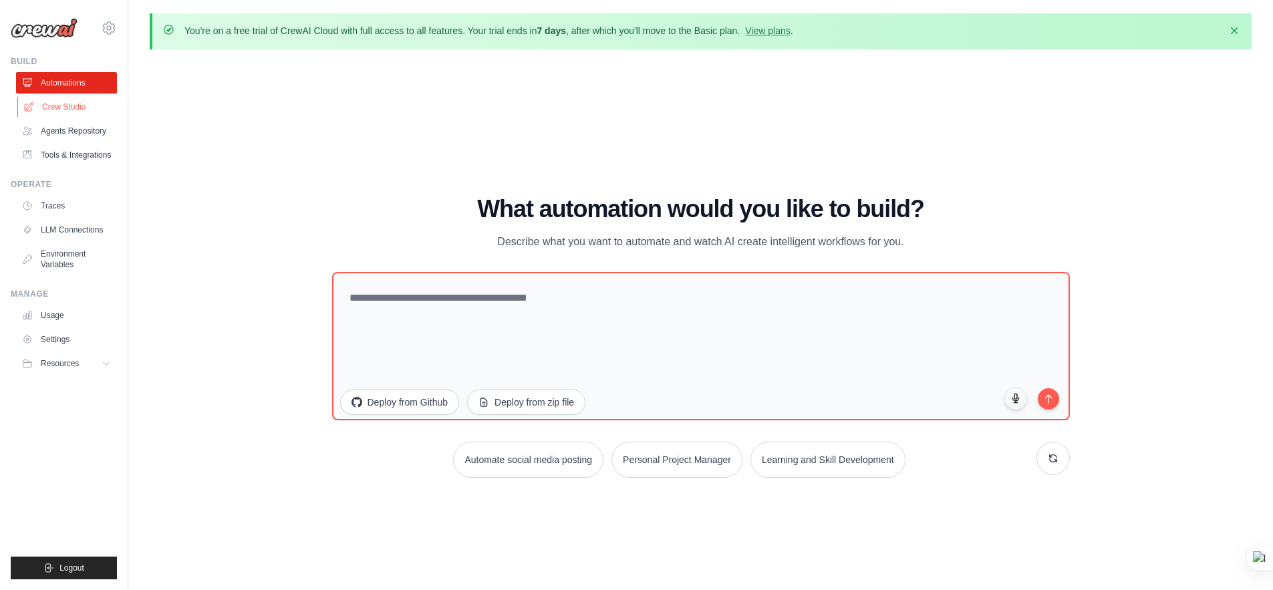
click at [68, 111] on link "Crew Studio" at bounding box center [67, 106] width 101 height 21
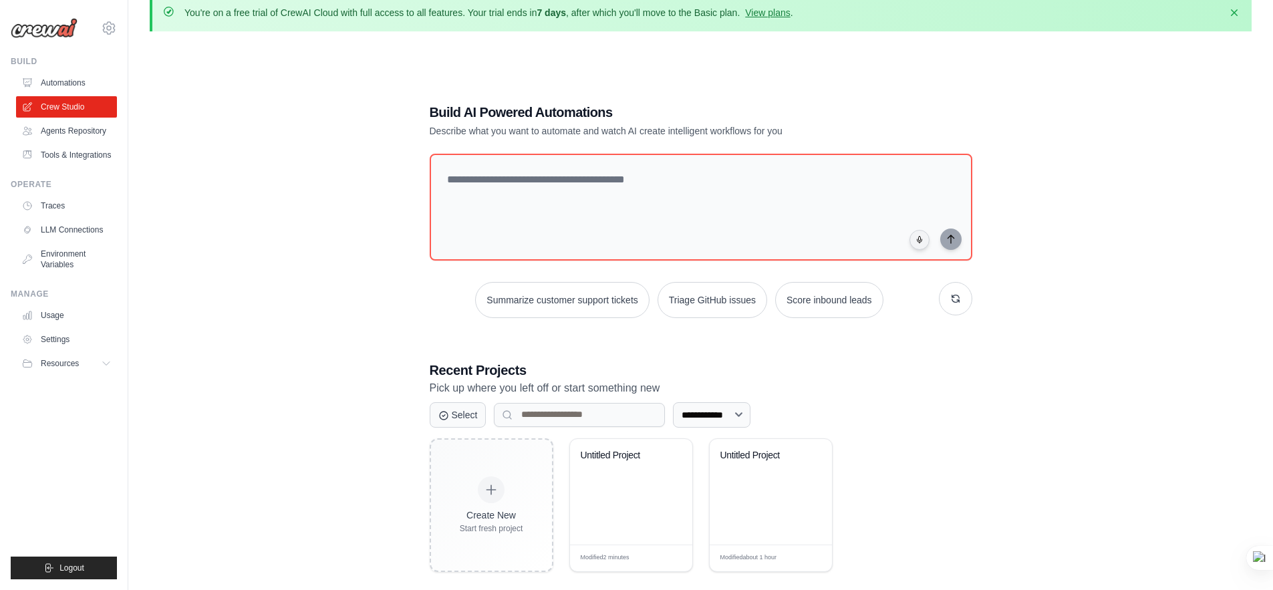
scroll to position [44, 0]
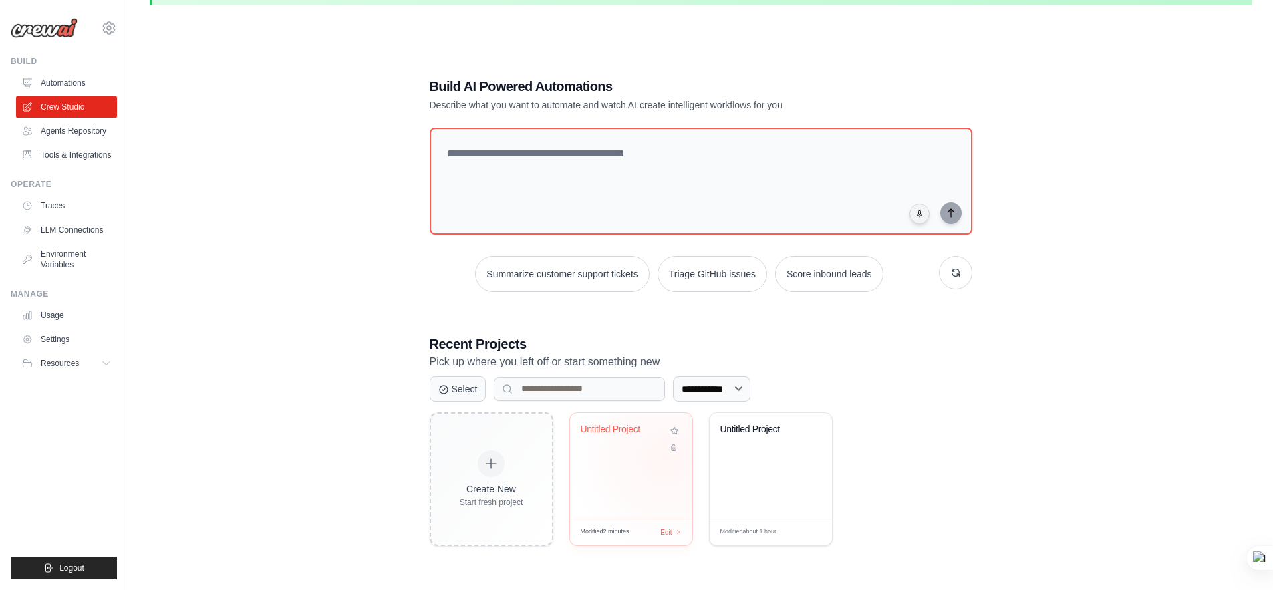
click at [668, 456] on div "Untitled Project" at bounding box center [631, 466] width 122 height 106
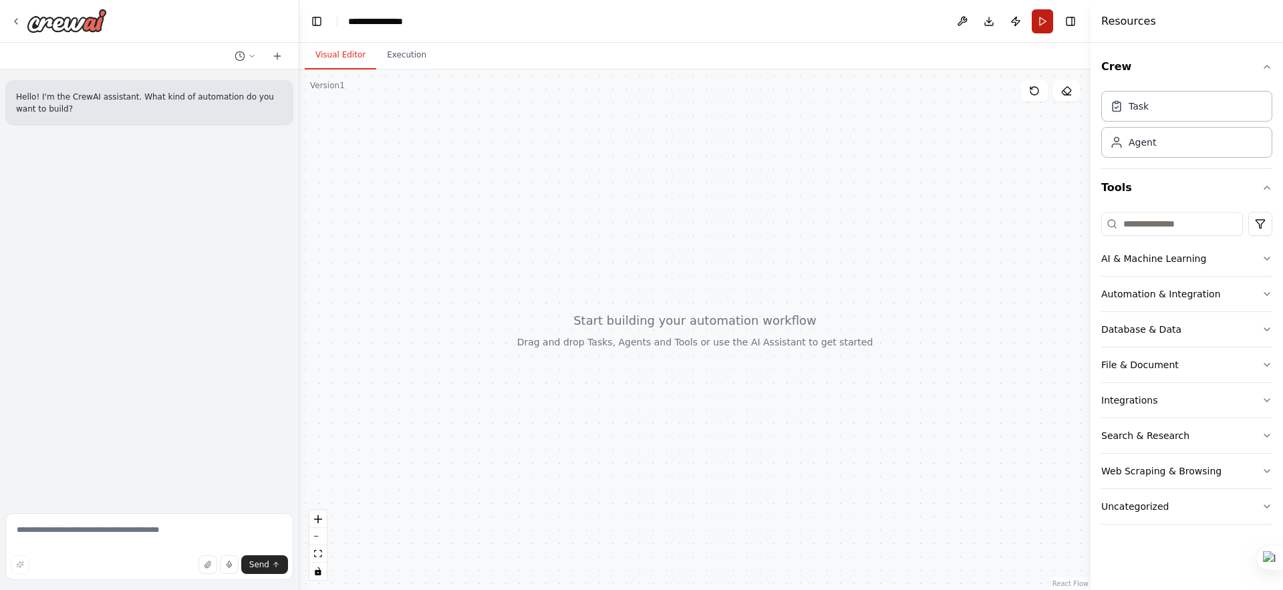
click at [1047, 26] on button "Run" at bounding box center [1042, 21] width 21 height 24
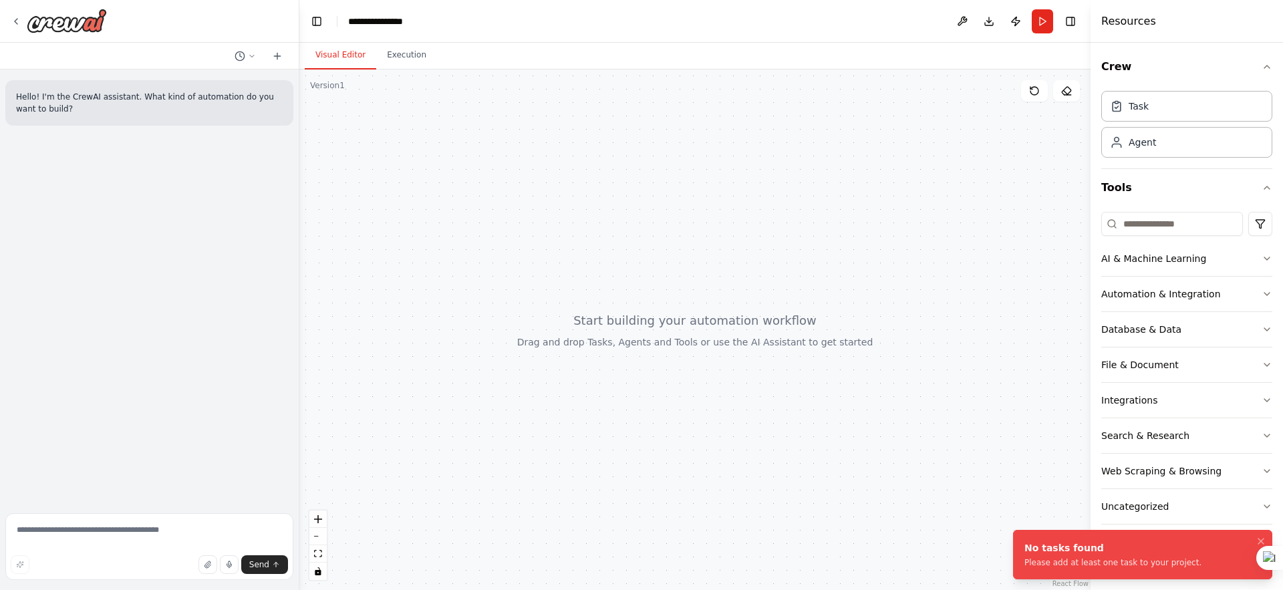
click at [918, 18] on header "**********" at bounding box center [694, 21] width 791 height 43
click at [1017, 23] on button "Publish" at bounding box center [1015, 21] width 21 height 24
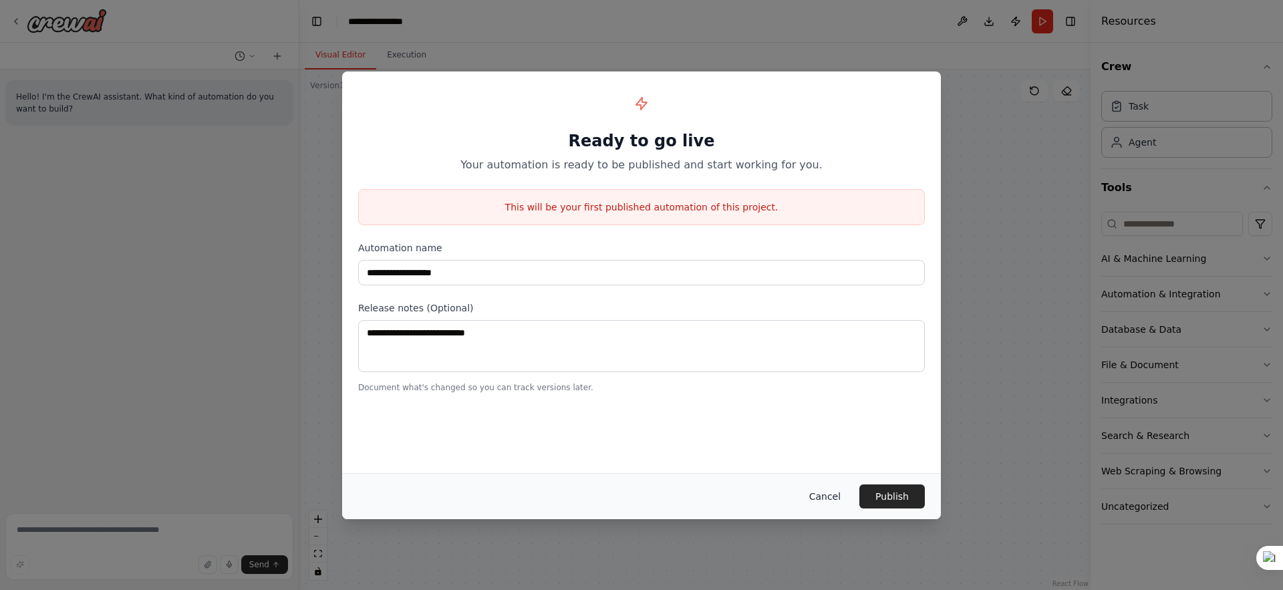
click at [817, 492] on button "Cancel" at bounding box center [825, 497] width 53 height 24
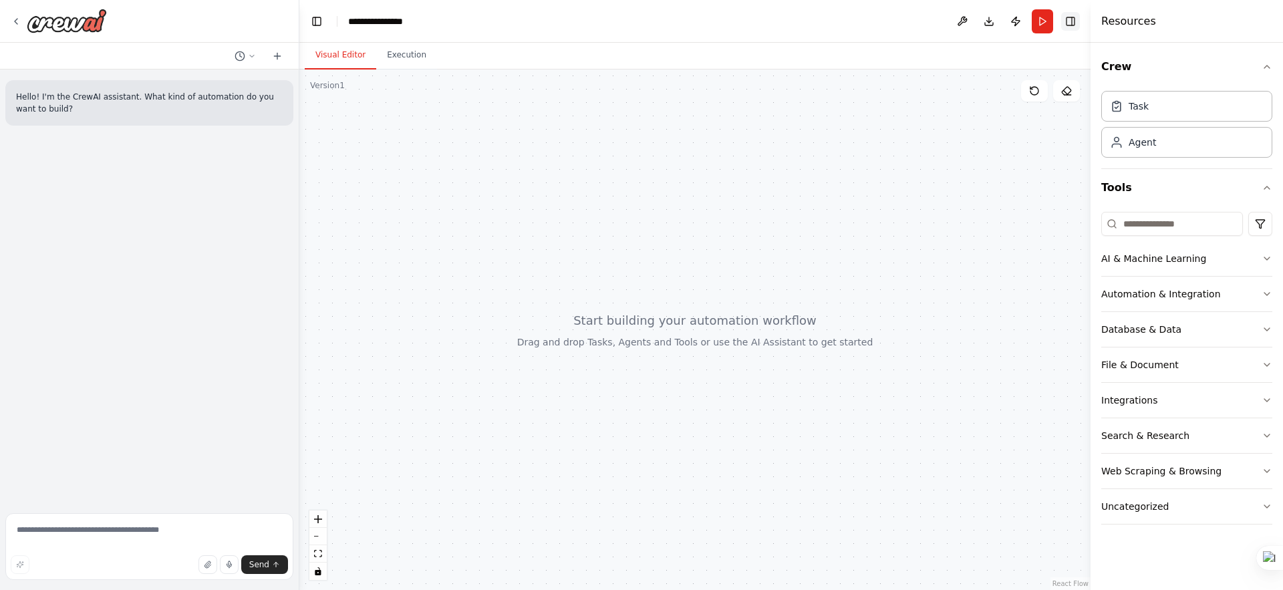
click at [1067, 27] on button "Toggle Right Sidebar" at bounding box center [1070, 21] width 19 height 19
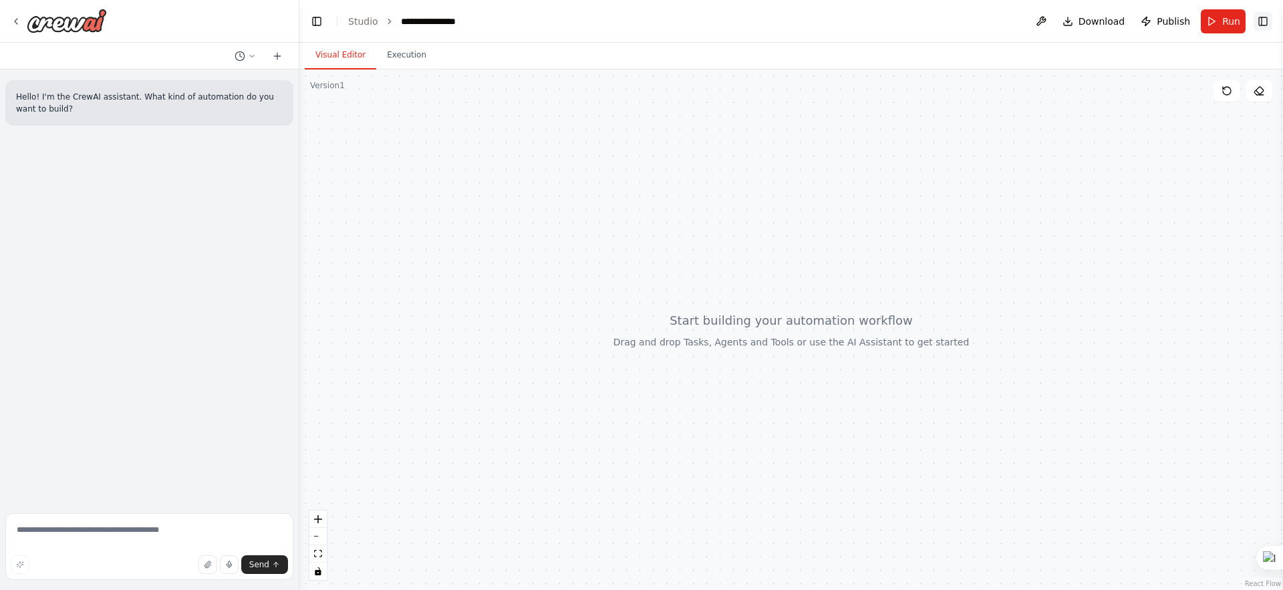
click at [1268, 19] on button "Toggle Right Sidebar" at bounding box center [1263, 21] width 19 height 19
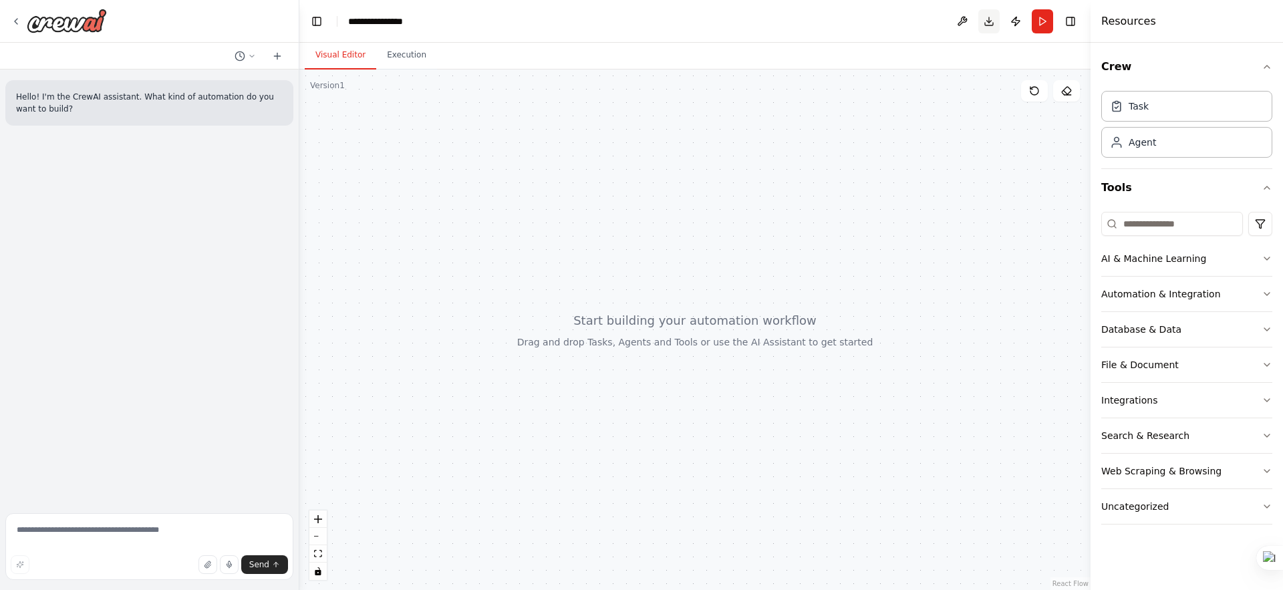
click at [989, 25] on button "Download" at bounding box center [988, 21] width 21 height 24
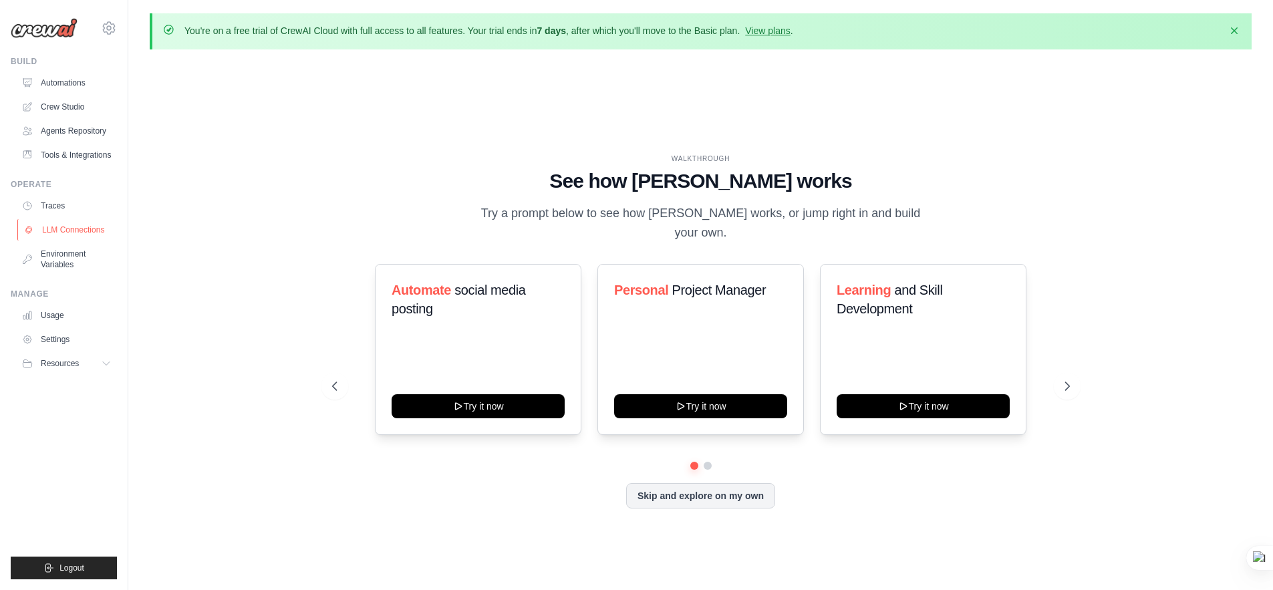
click at [82, 237] on link "LLM Connections" at bounding box center [67, 229] width 101 height 21
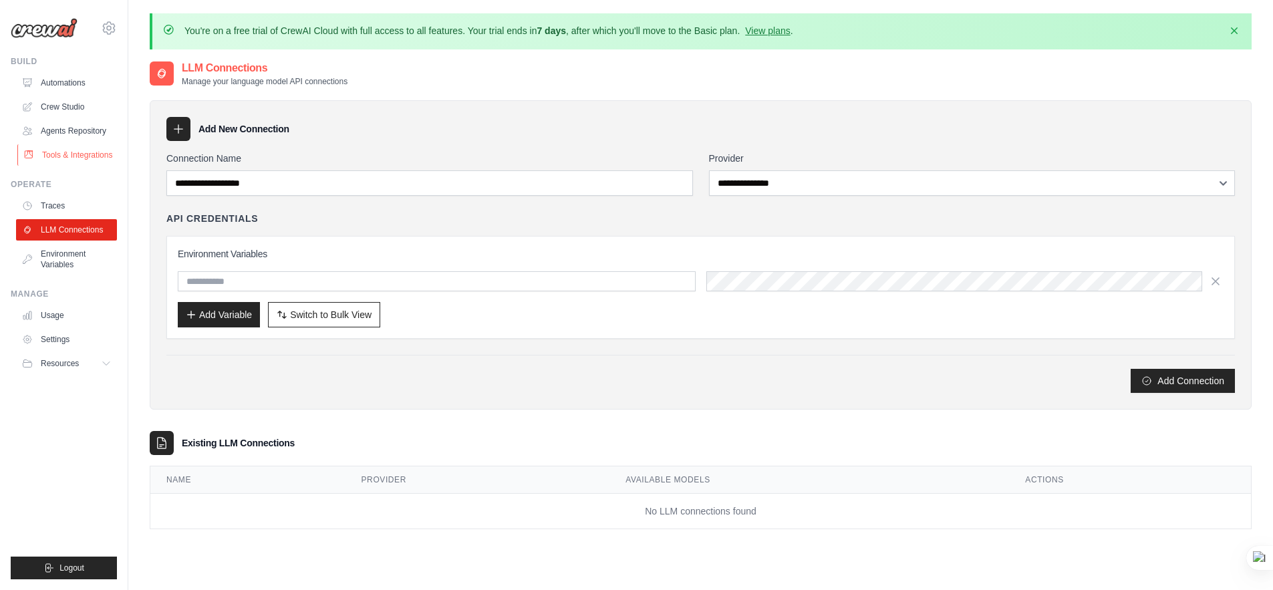
click at [59, 166] on link "Tools & Integrations" at bounding box center [67, 154] width 101 height 21
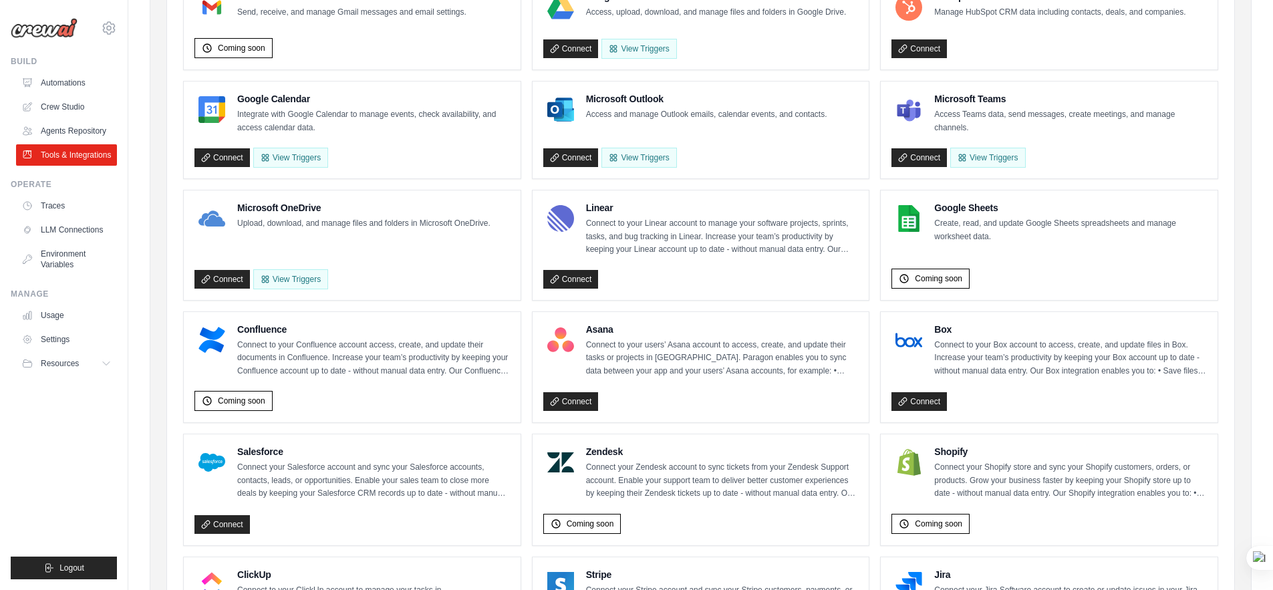
scroll to position [517, 0]
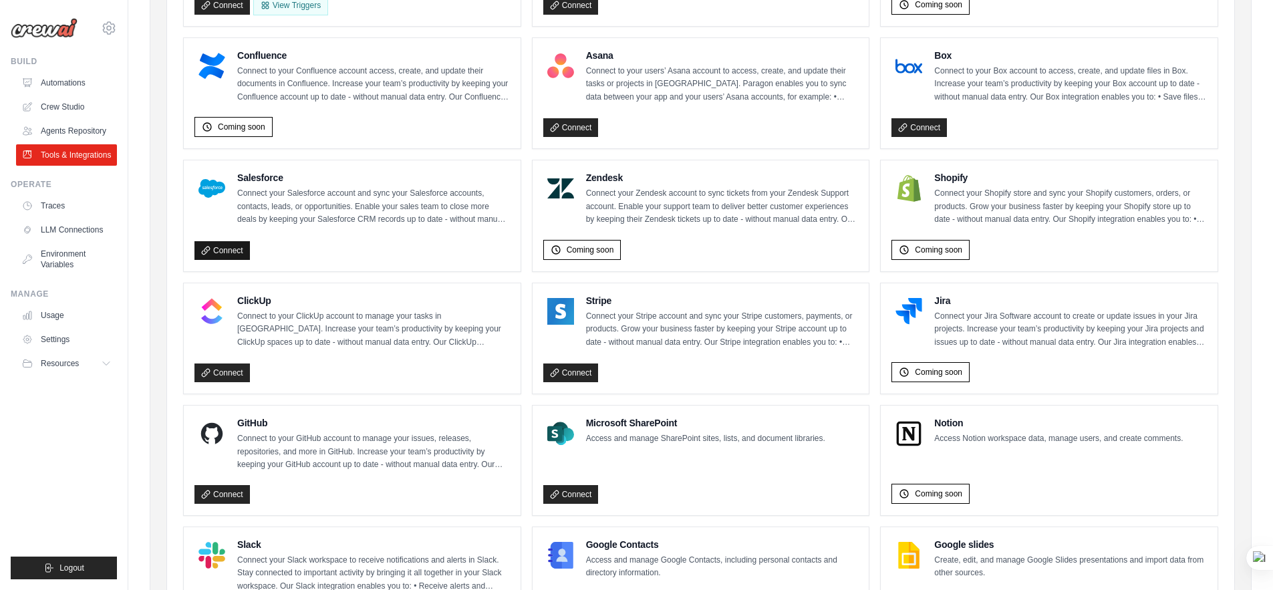
click at [238, 255] on link "Connect" at bounding box center [221, 250] width 55 height 19
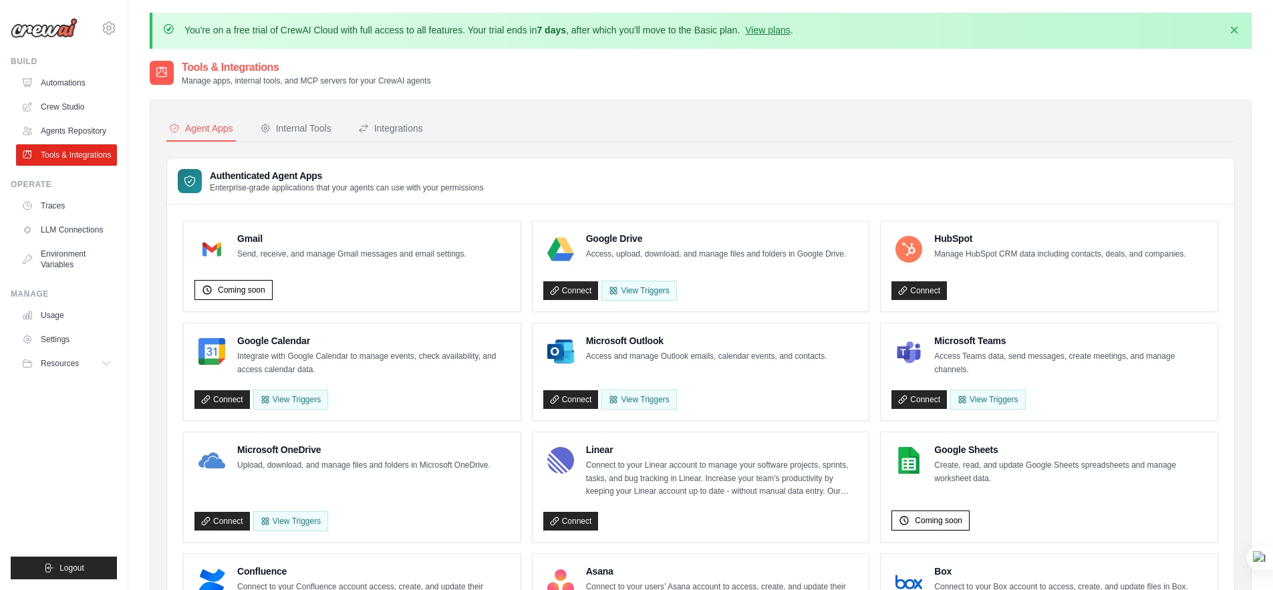
scroll to position [0, 0]
click at [330, 132] on div "Internal Tools" at bounding box center [296, 128] width 72 height 13
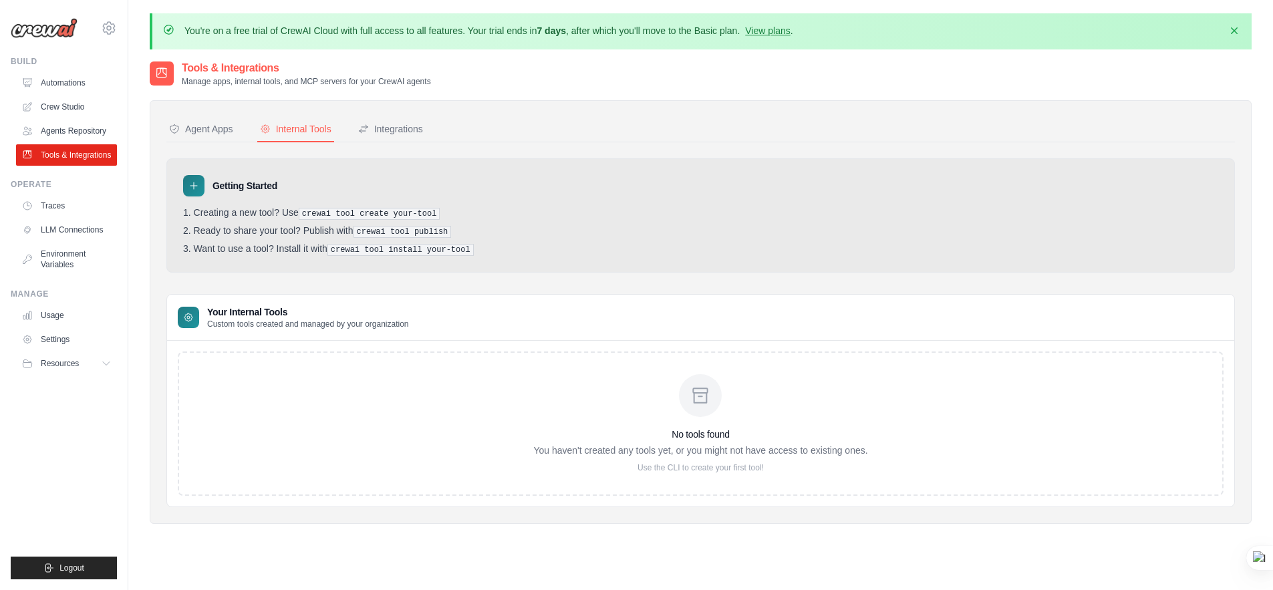
click at [217, 142] on div "Agent Apps Internal Tools Integrations Authenticated Agent Apps Enterprise-grad…" at bounding box center [700, 312] width 1069 height 390
click at [220, 127] on div "Agent Apps" at bounding box center [201, 128] width 64 height 13
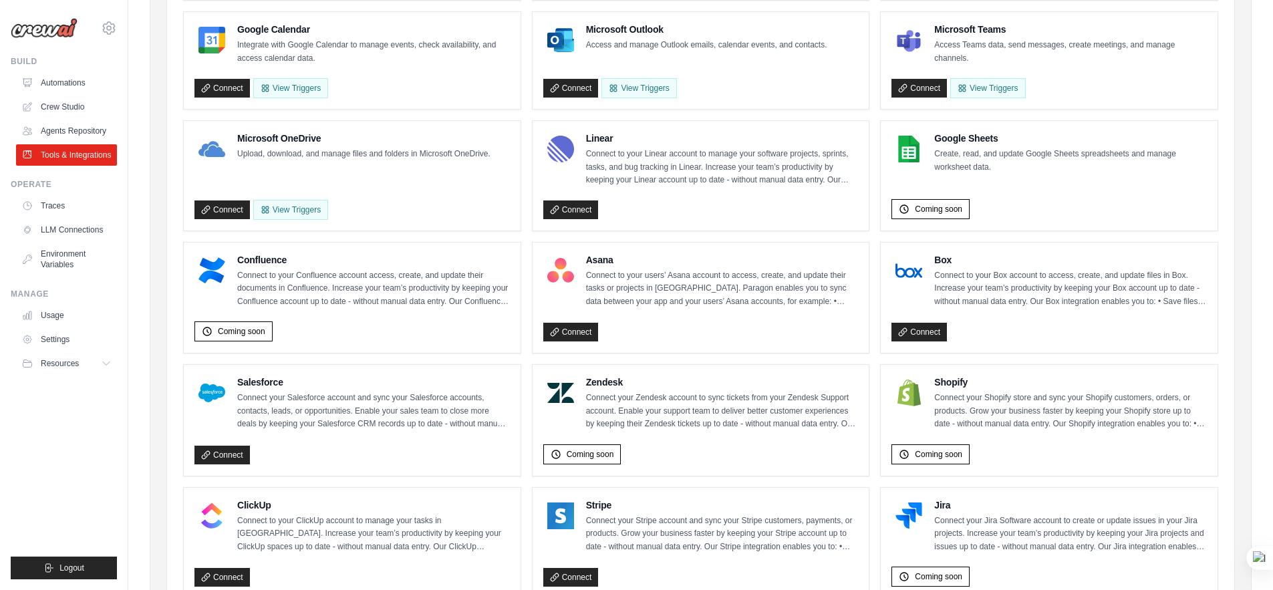
scroll to position [513, 0]
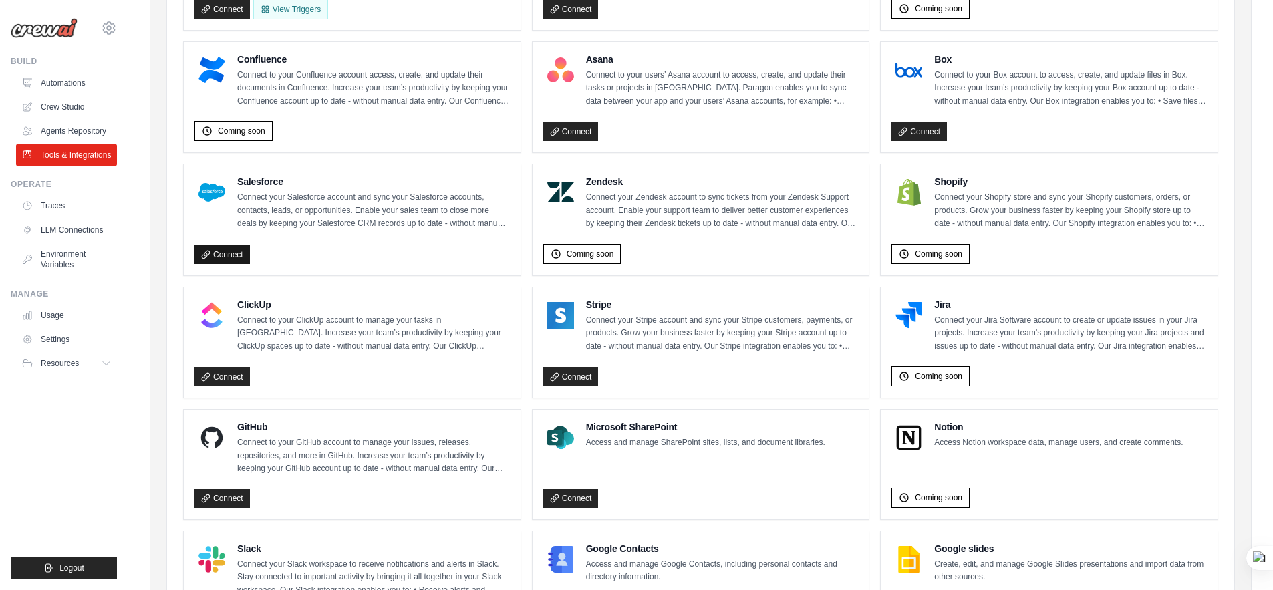
click at [227, 253] on link "Connect" at bounding box center [221, 254] width 55 height 19
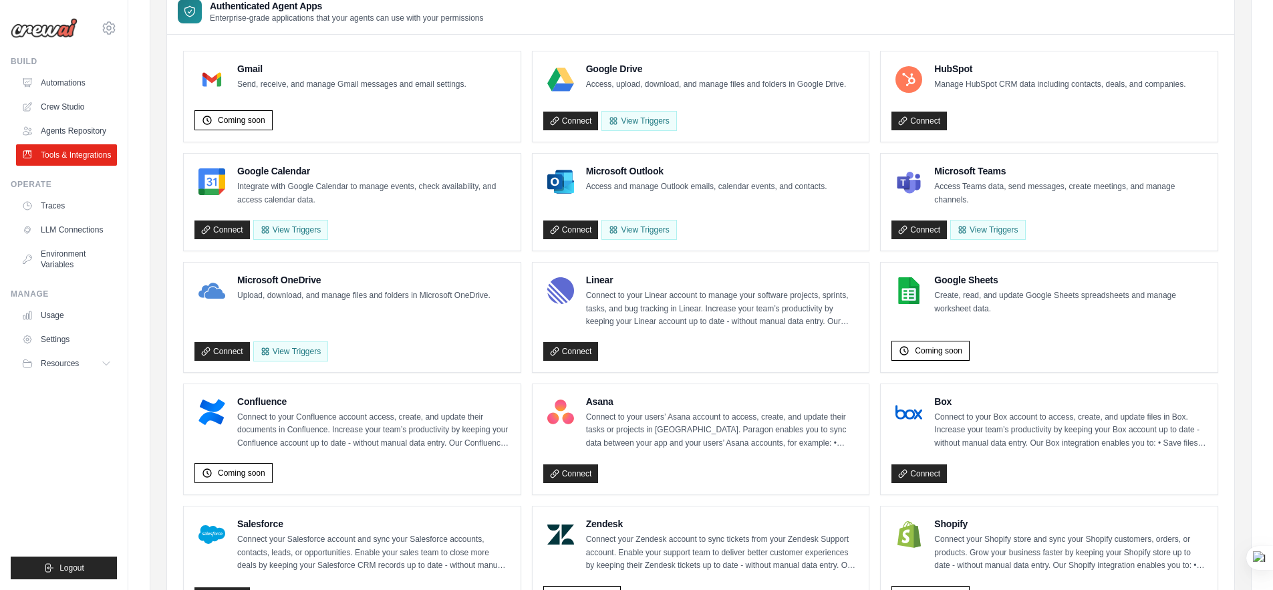
scroll to position [0, 0]
